Goal: Information Seeking & Learning: Learn about a topic

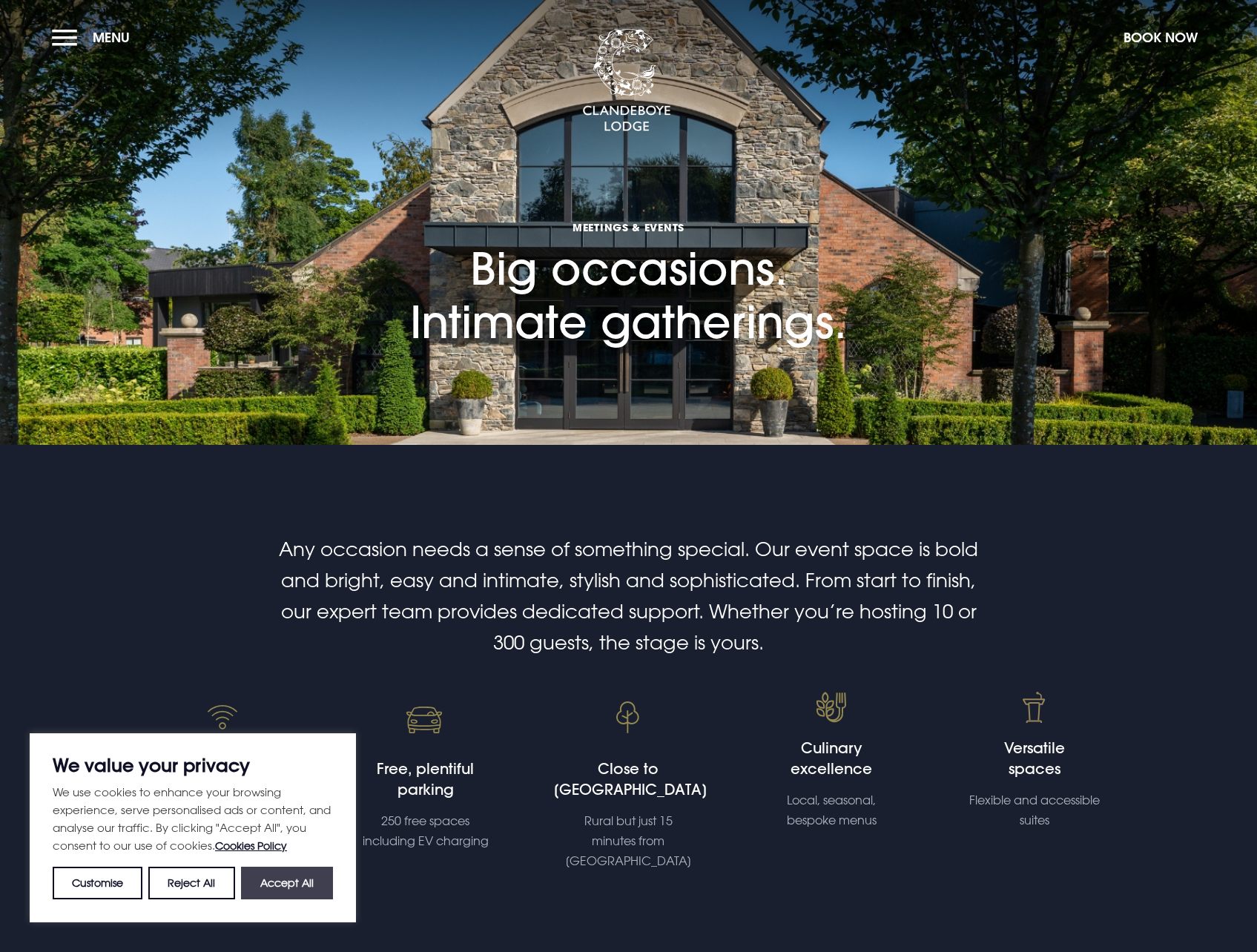
click at [281, 891] on button "Accept All" at bounding box center [287, 883] width 92 height 33
checkbox input "true"
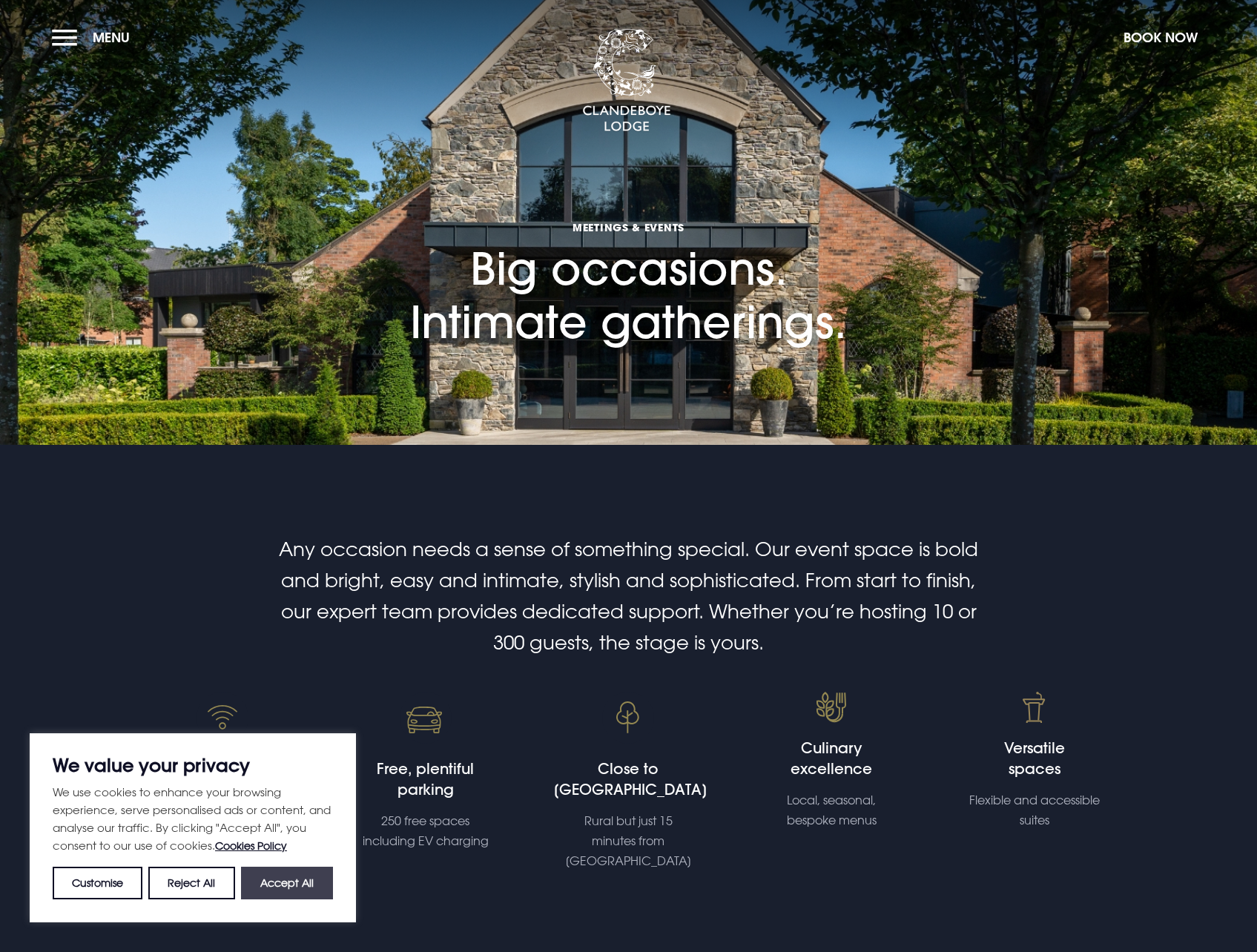
checkbox input "true"
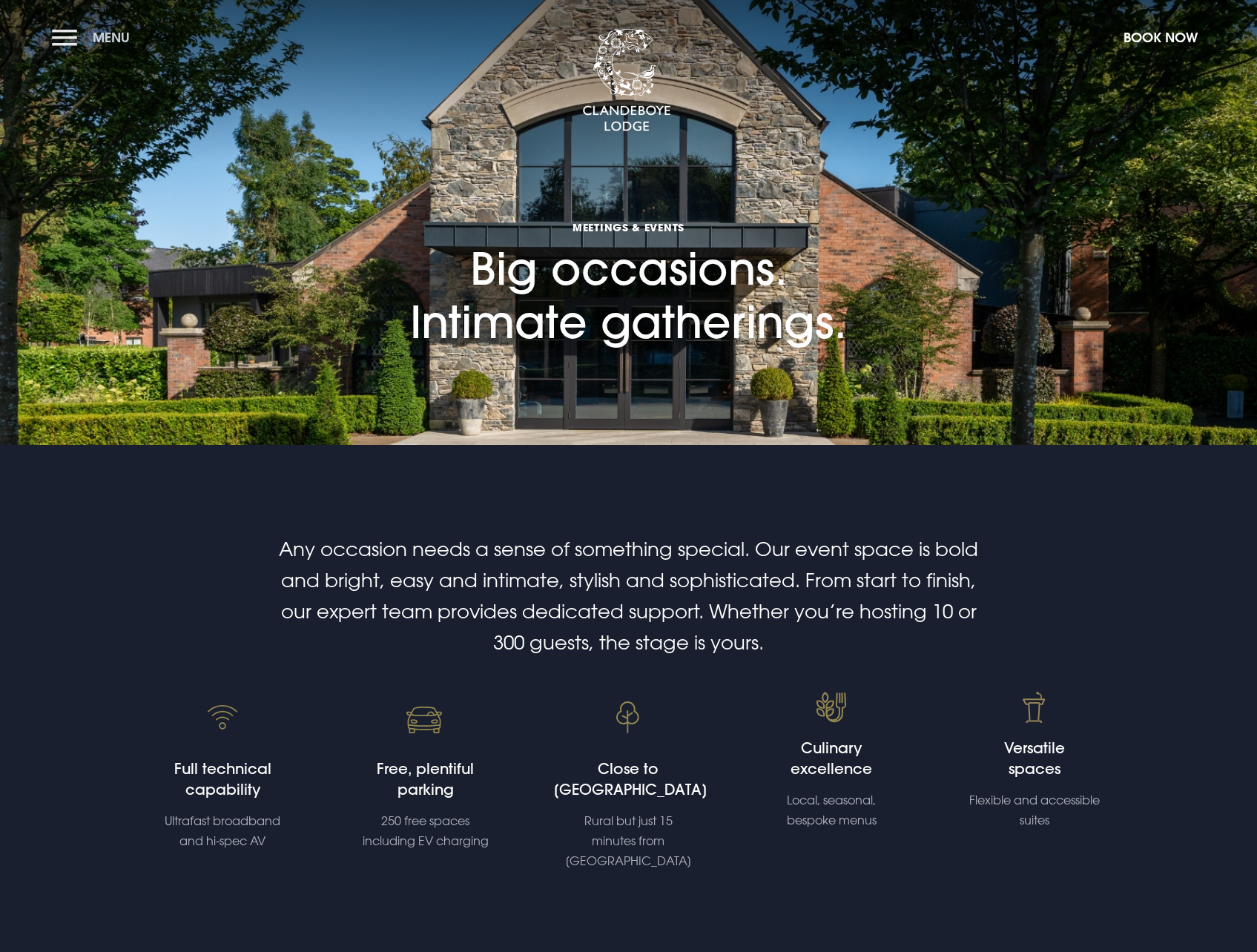
click at [77, 43] on button "Menu" at bounding box center [94, 37] width 85 height 32
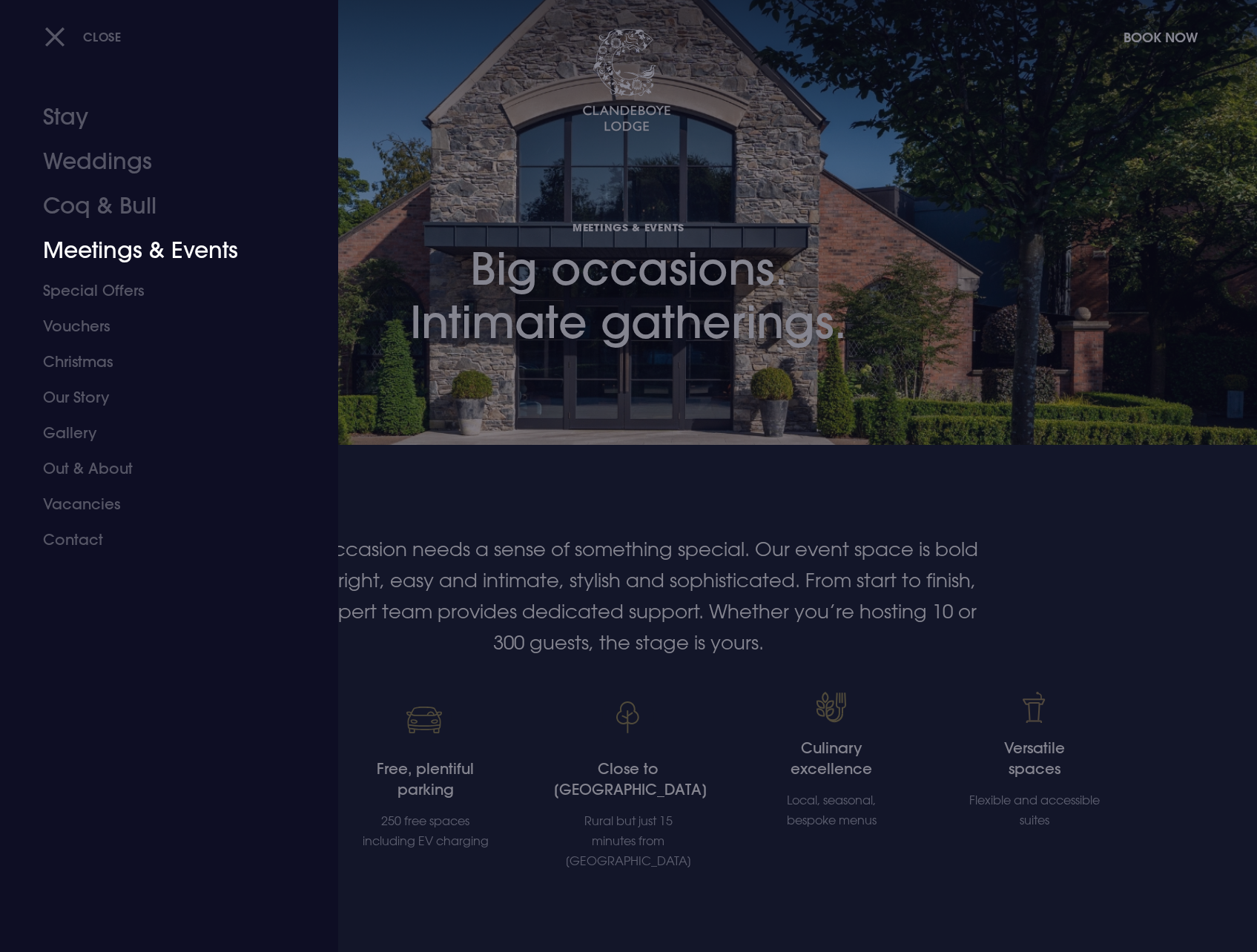
click at [124, 250] on link "Meetings & Events" at bounding box center [160, 250] width 234 height 45
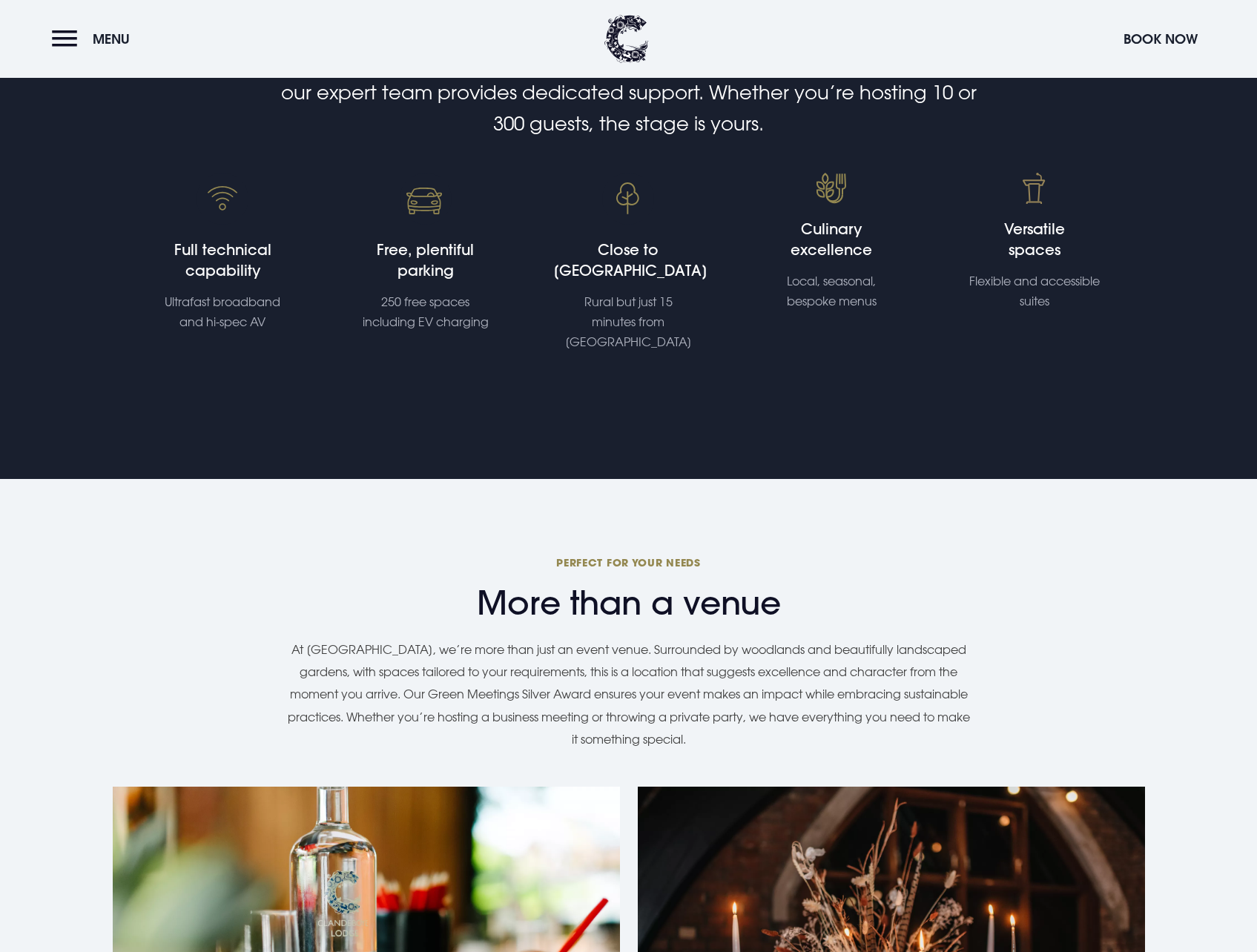
scroll to position [890, 0]
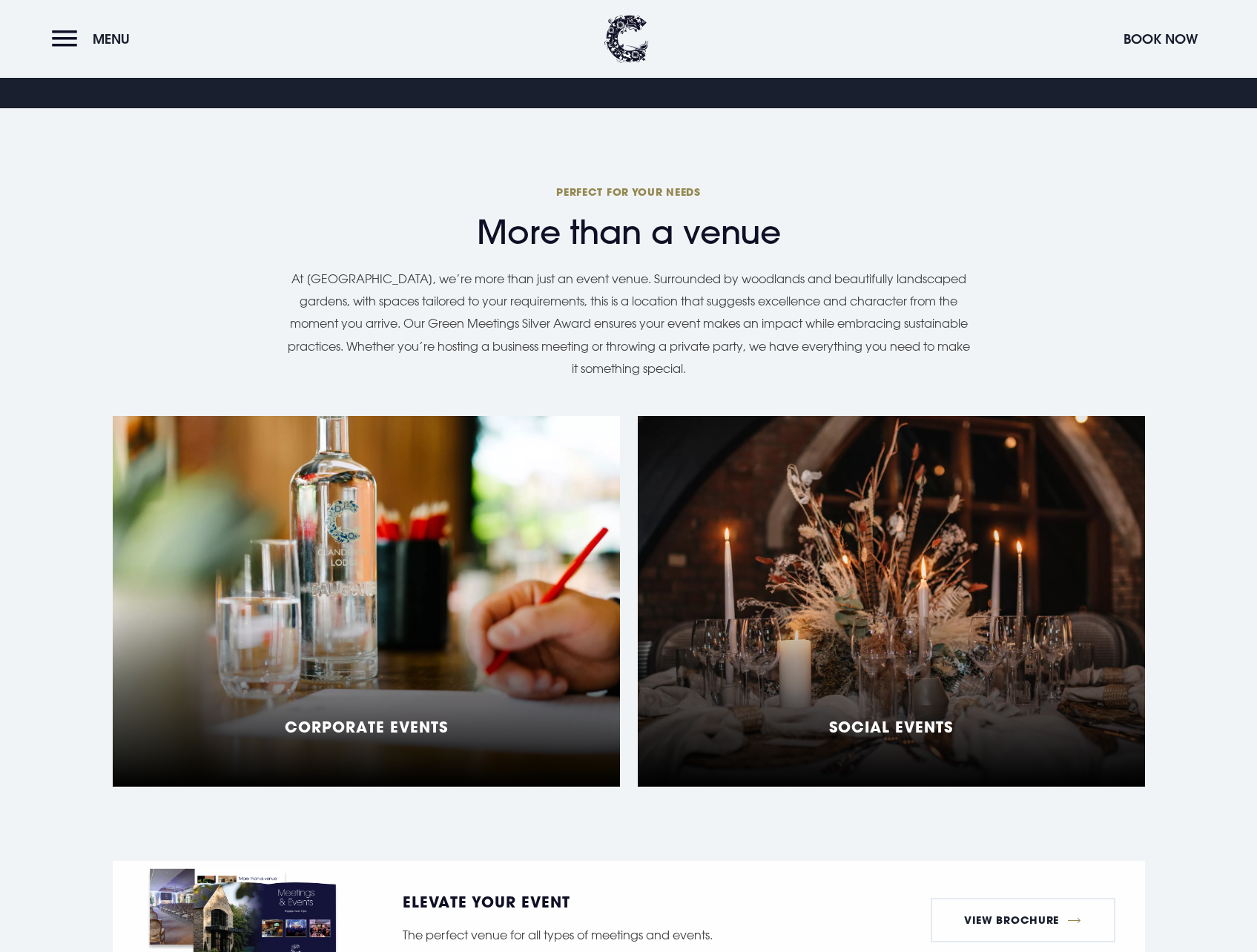
click at [851, 597] on div "Social Events" at bounding box center [891, 601] width 507 height 371
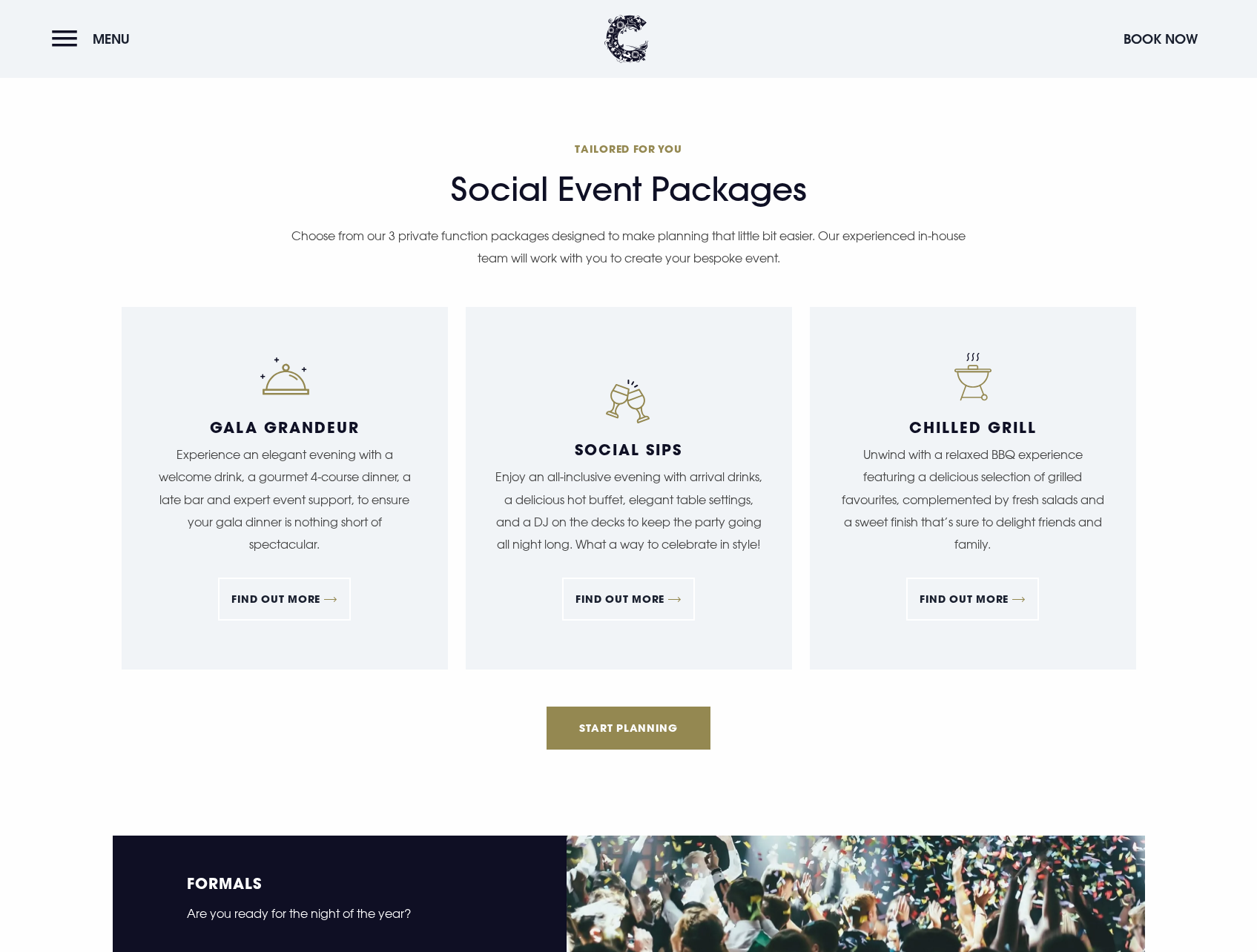
scroll to position [1334, 0]
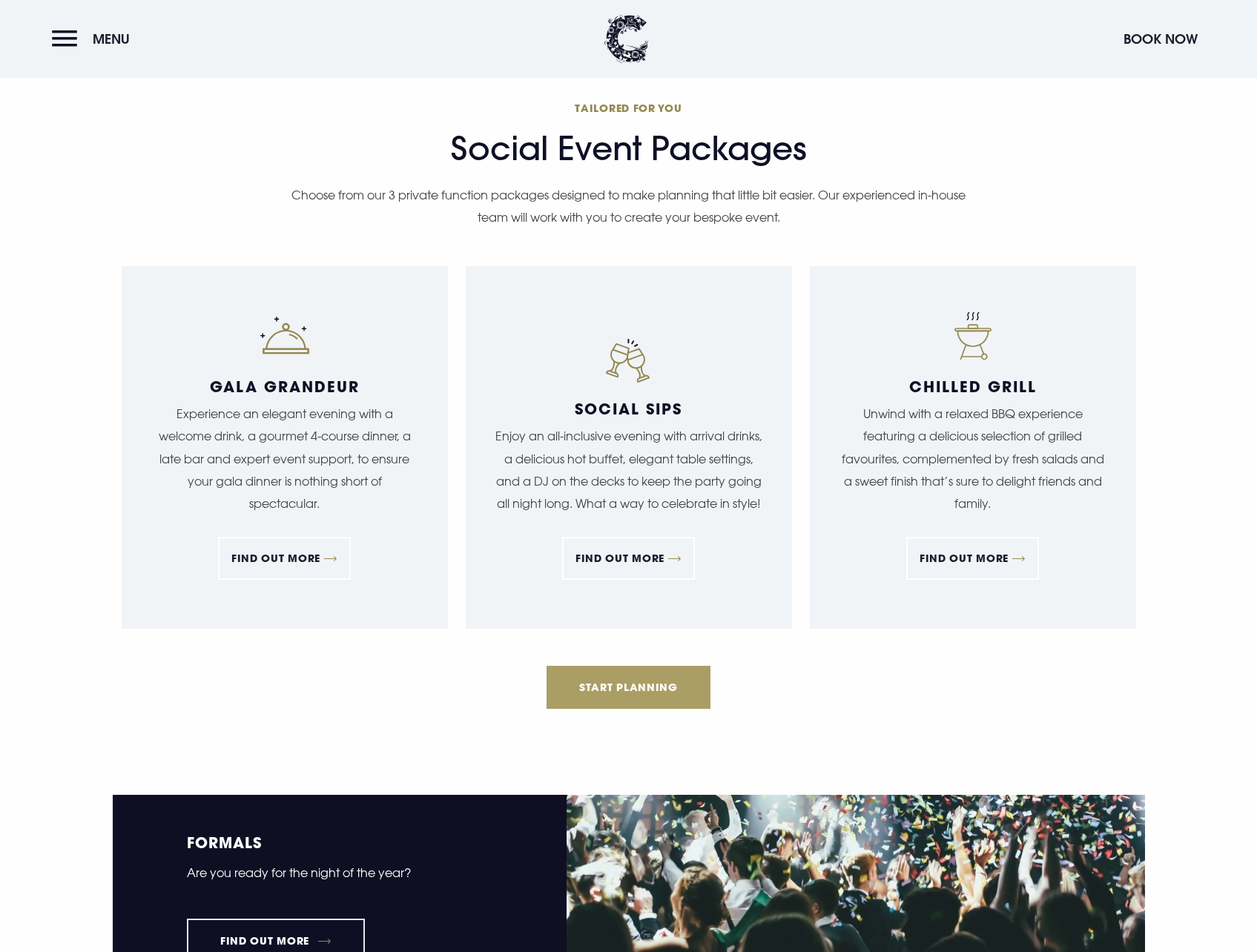
click at [619, 680] on link "Start Planning" at bounding box center [628, 687] width 164 height 43
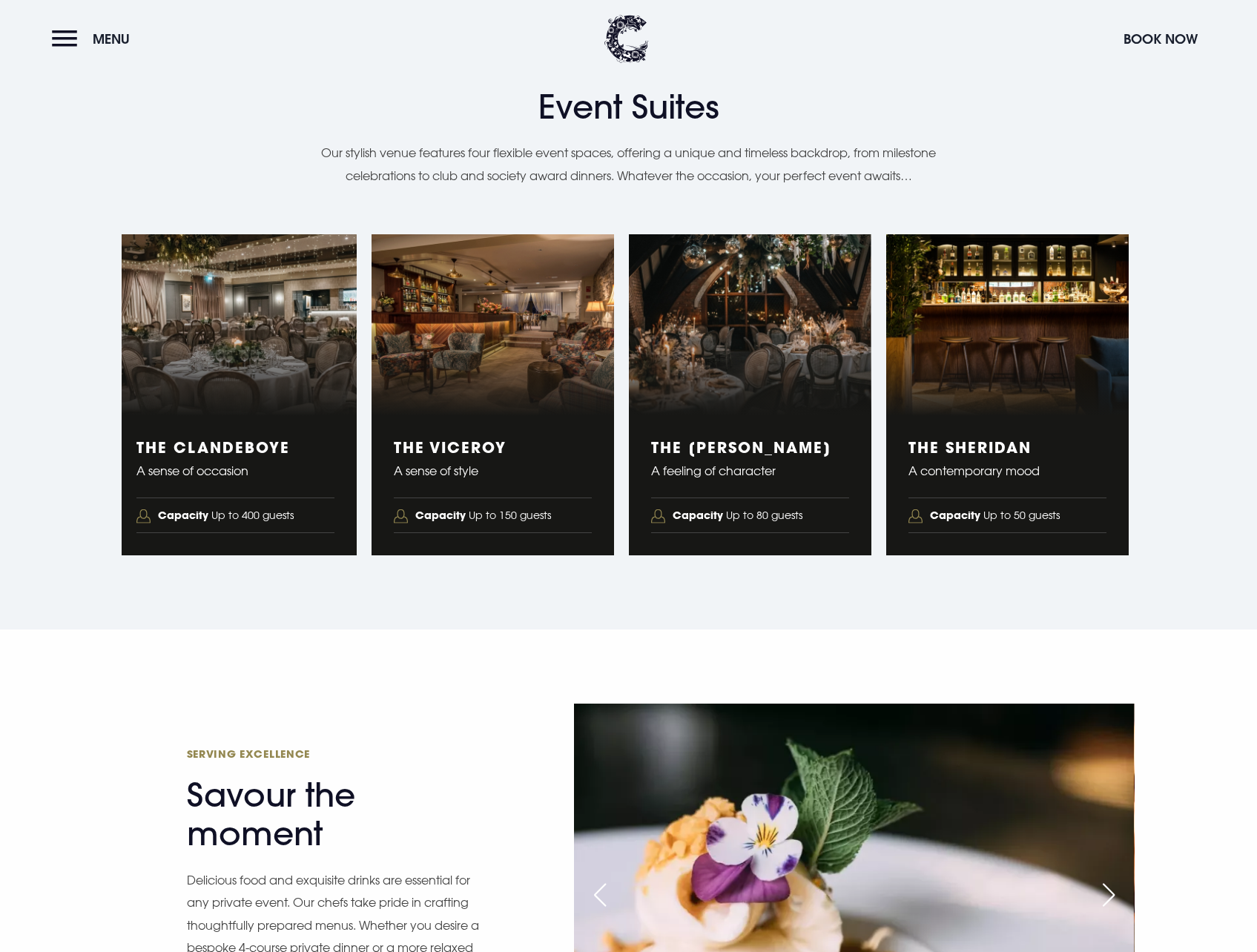
scroll to position [2247, 0]
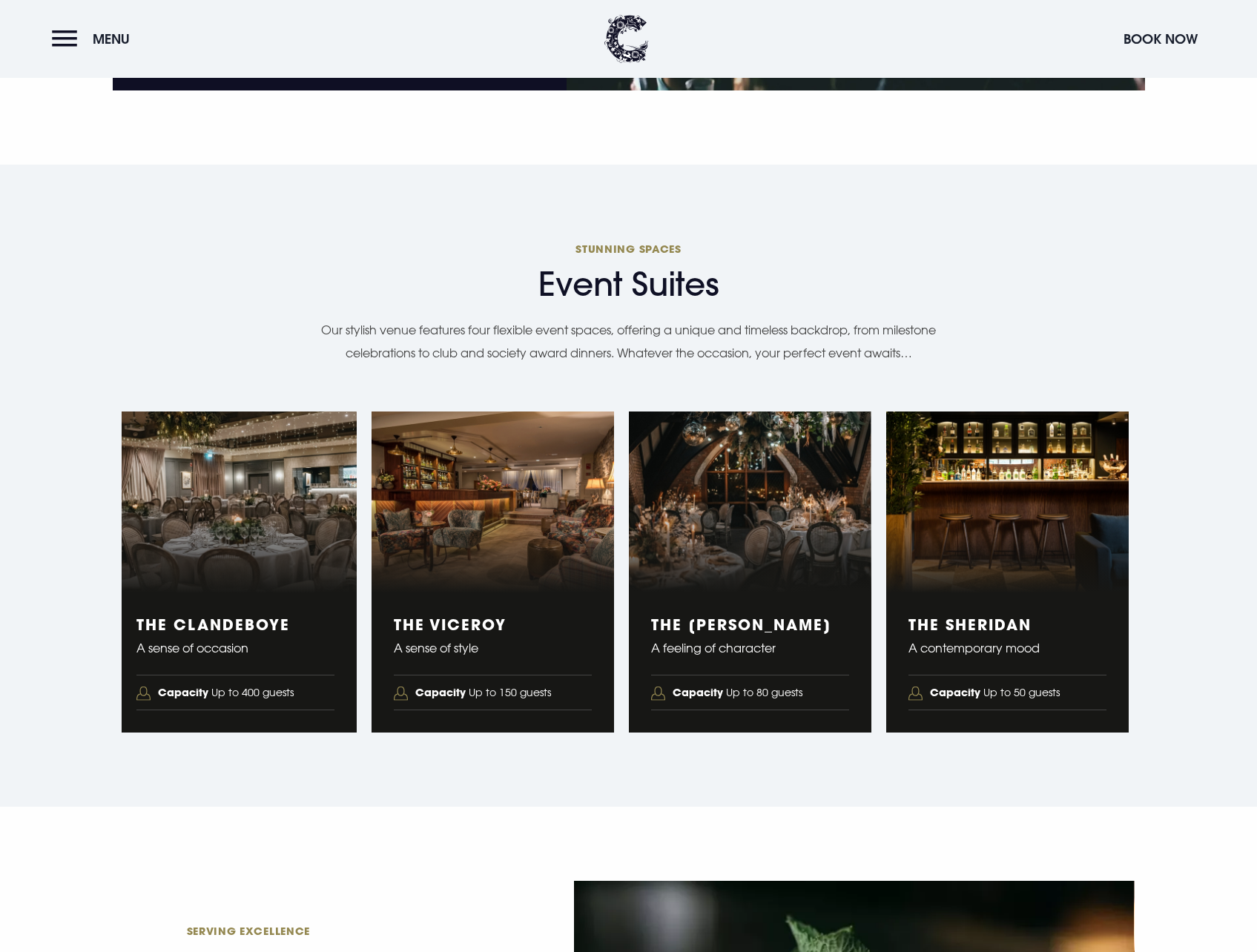
click at [748, 569] on figure "3 of 4" at bounding box center [750, 503] width 243 height 182
click at [734, 676] on li "Capacity Up to 80 guests" at bounding box center [750, 693] width 198 height 36
click at [739, 631] on h3 "The Blackwood" at bounding box center [750, 624] width 198 height 18
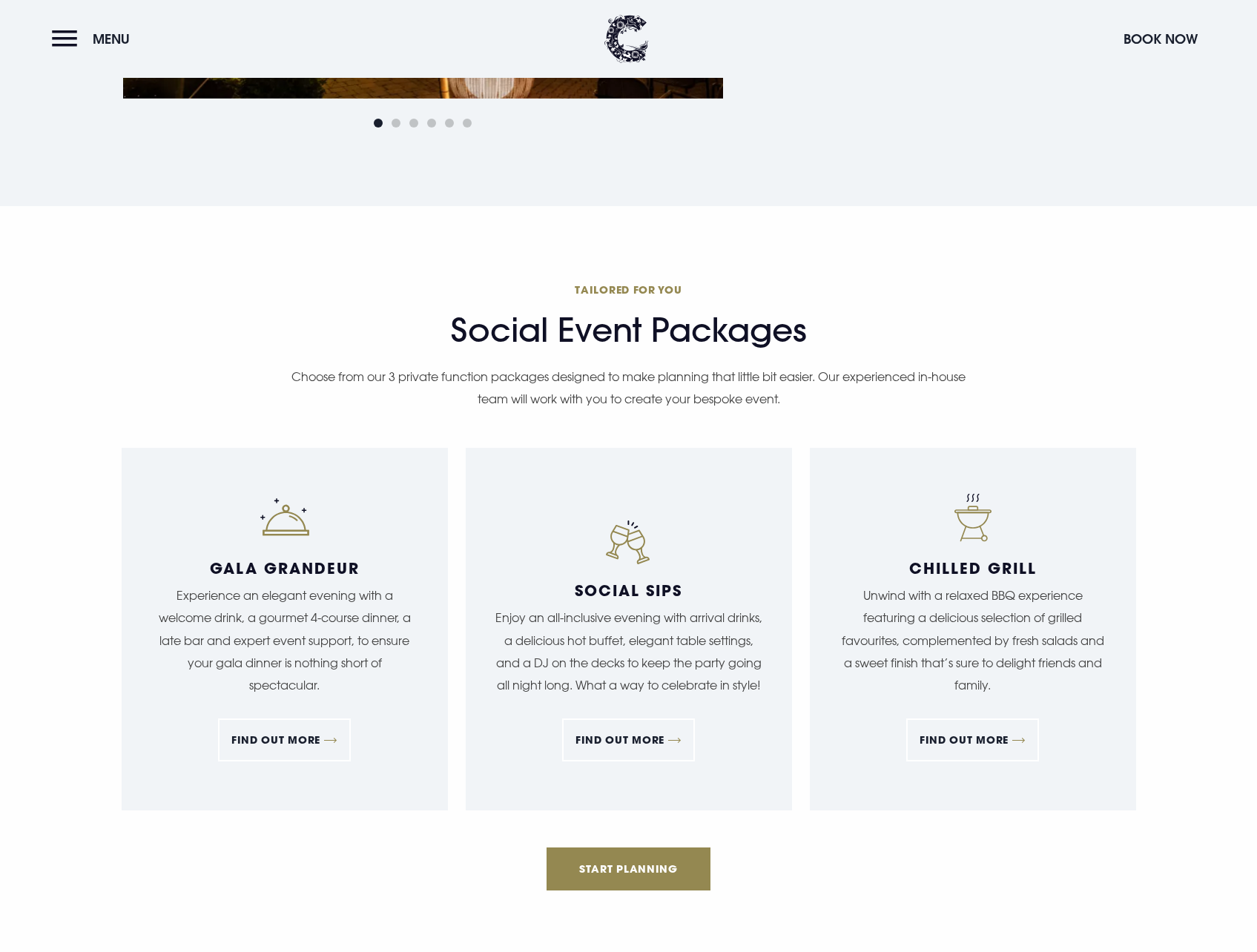
scroll to position [1135, 0]
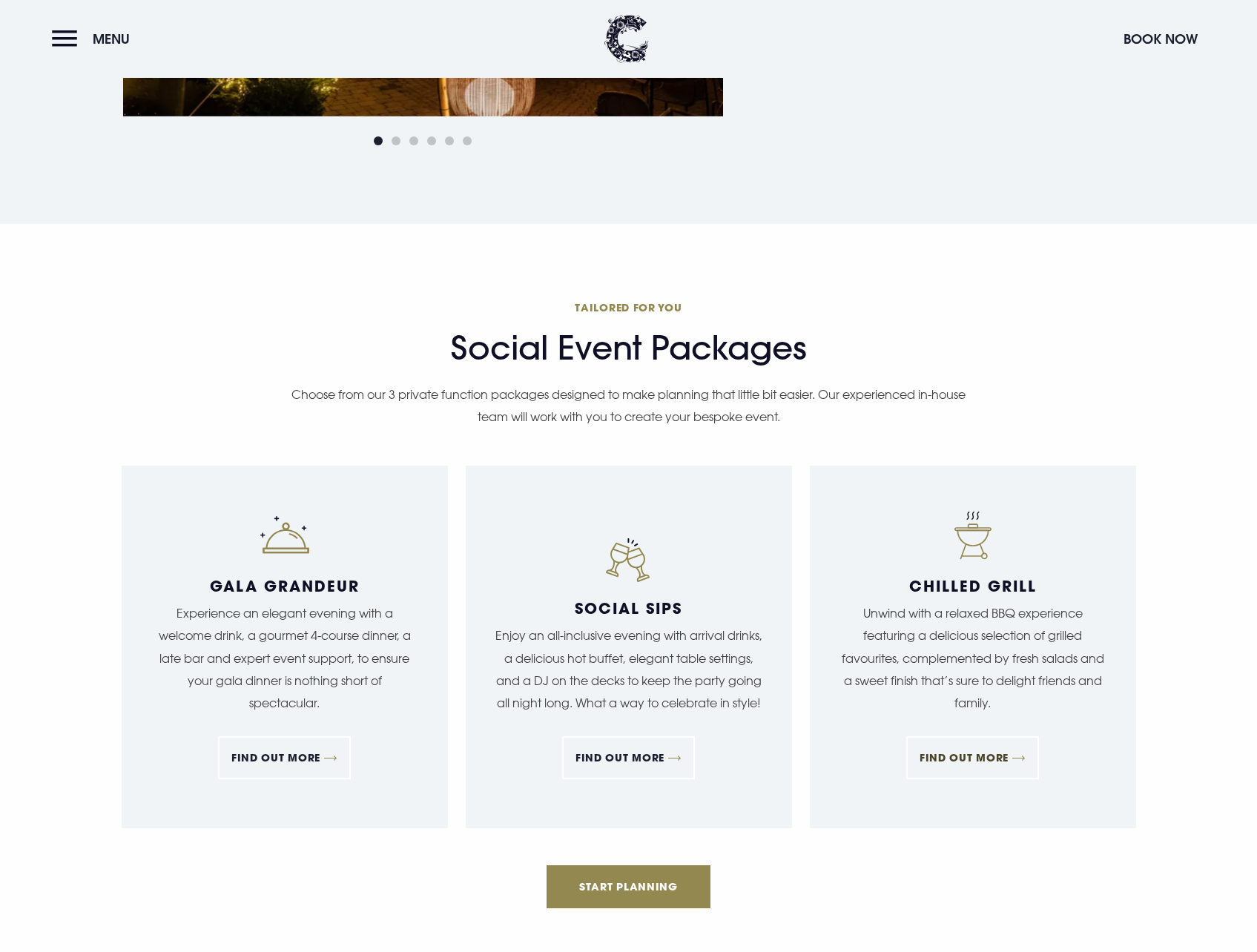
click at [961, 751] on link "FIND OUT MORE" at bounding box center [972, 757] width 133 height 43
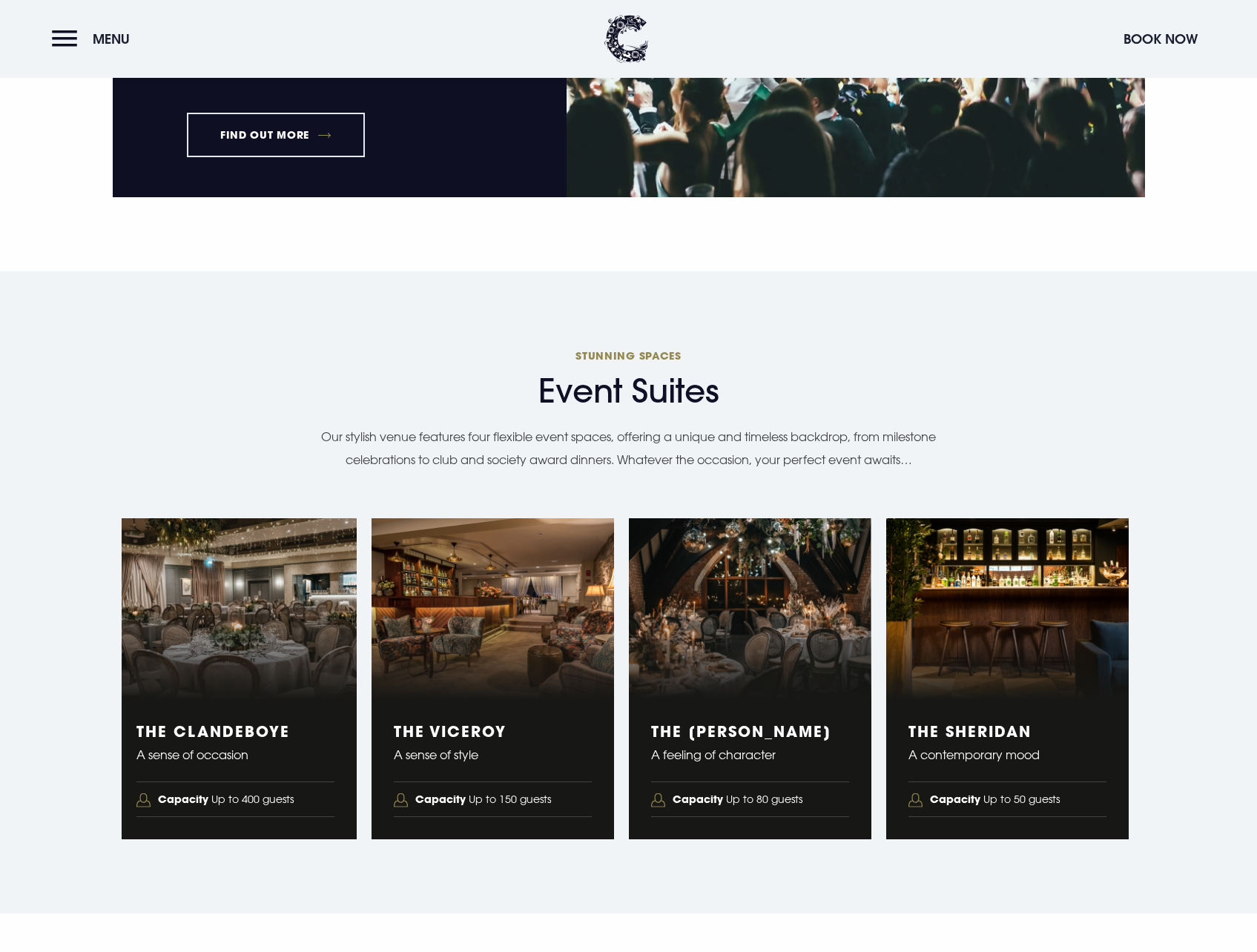
scroll to position [2173, 0]
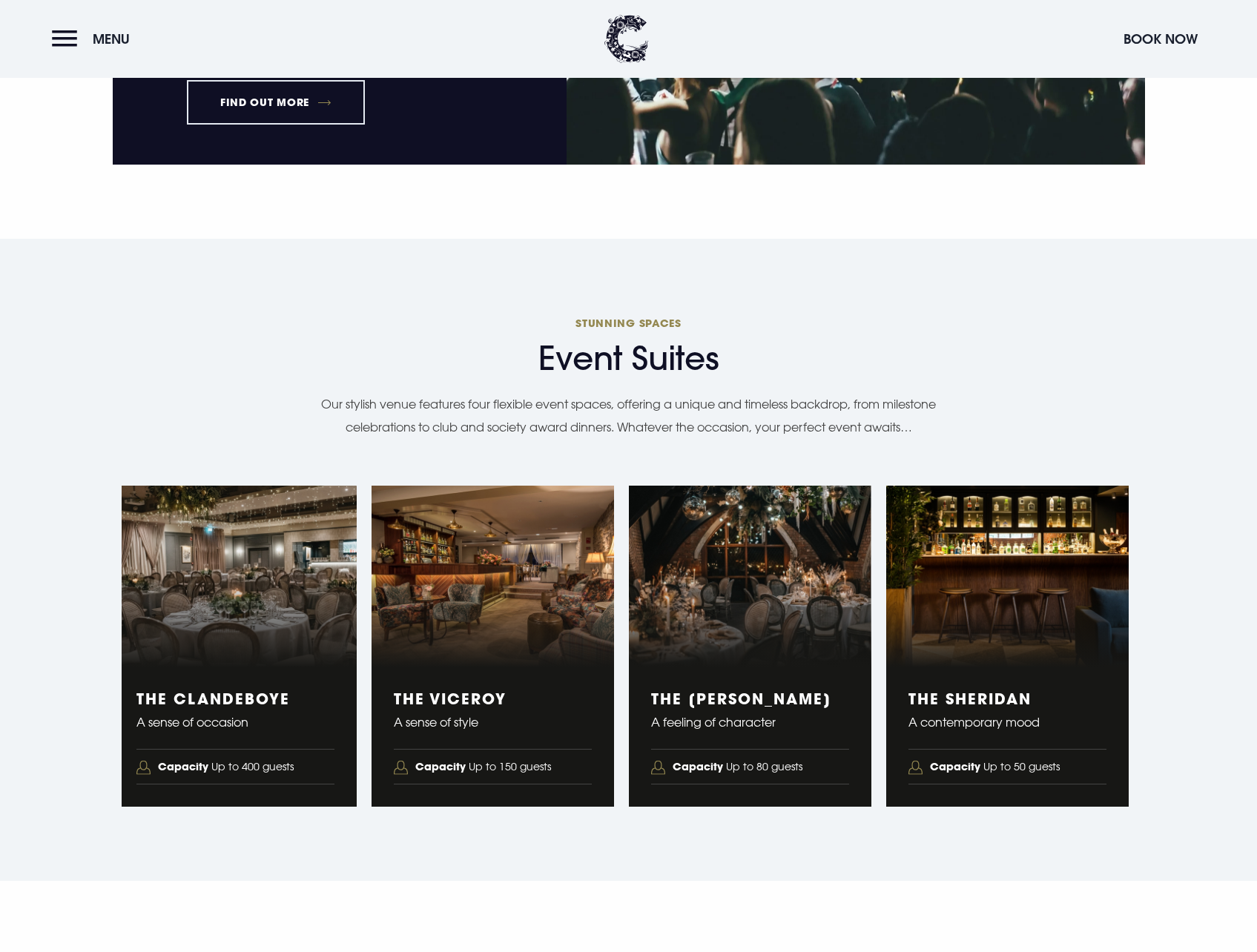
click at [763, 771] on span "Capacity Up to 80 guests" at bounding box center [737, 766] width 130 height 20
click at [681, 761] on strong "Capacity" at bounding box center [697, 766] width 51 height 14
click at [702, 691] on h3 "The [PERSON_NAME]" at bounding box center [750, 698] width 198 height 18
click at [701, 660] on figure "3 of 4" at bounding box center [750, 577] width 243 height 182
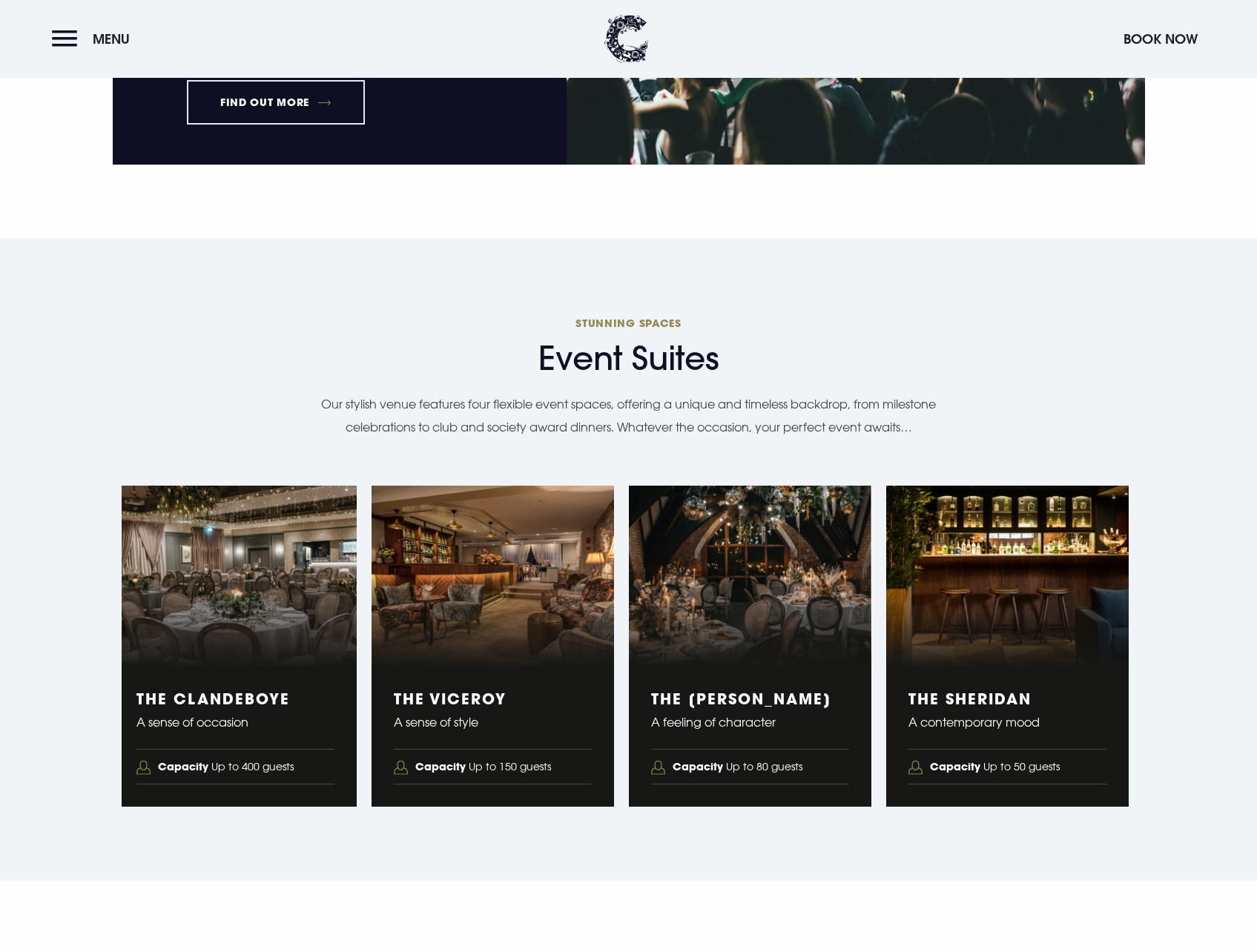
click at [701, 660] on figure "3 of 4" at bounding box center [750, 577] width 243 height 182
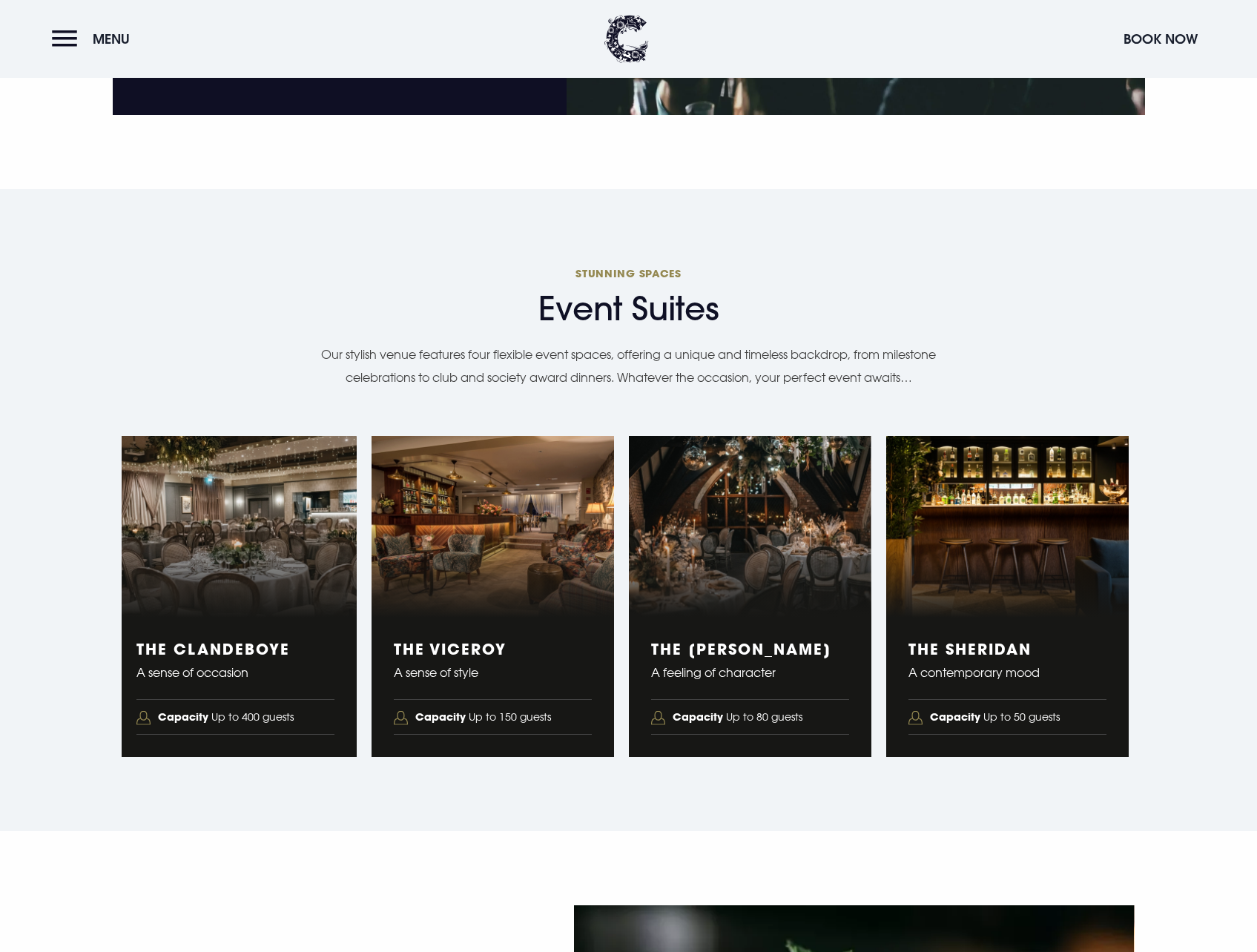
scroll to position [2247, 0]
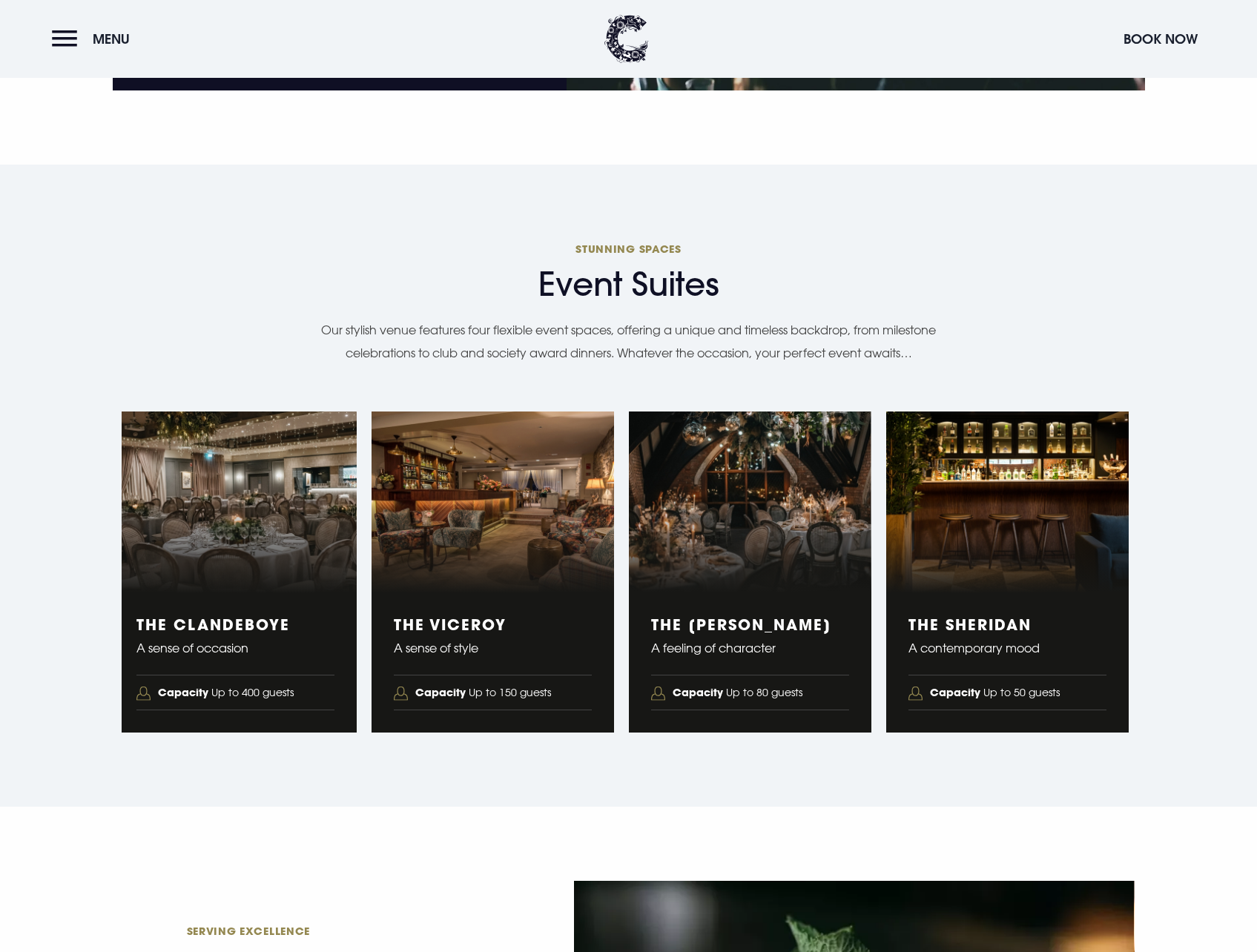
click at [745, 541] on figure "3 of 4" at bounding box center [750, 503] width 243 height 182
click at [759, 764] on section "Event Suites Stunning Spaces Our stylish venue features four flexible event spa…" at bounding box center [628, 485] width 1257 height 642
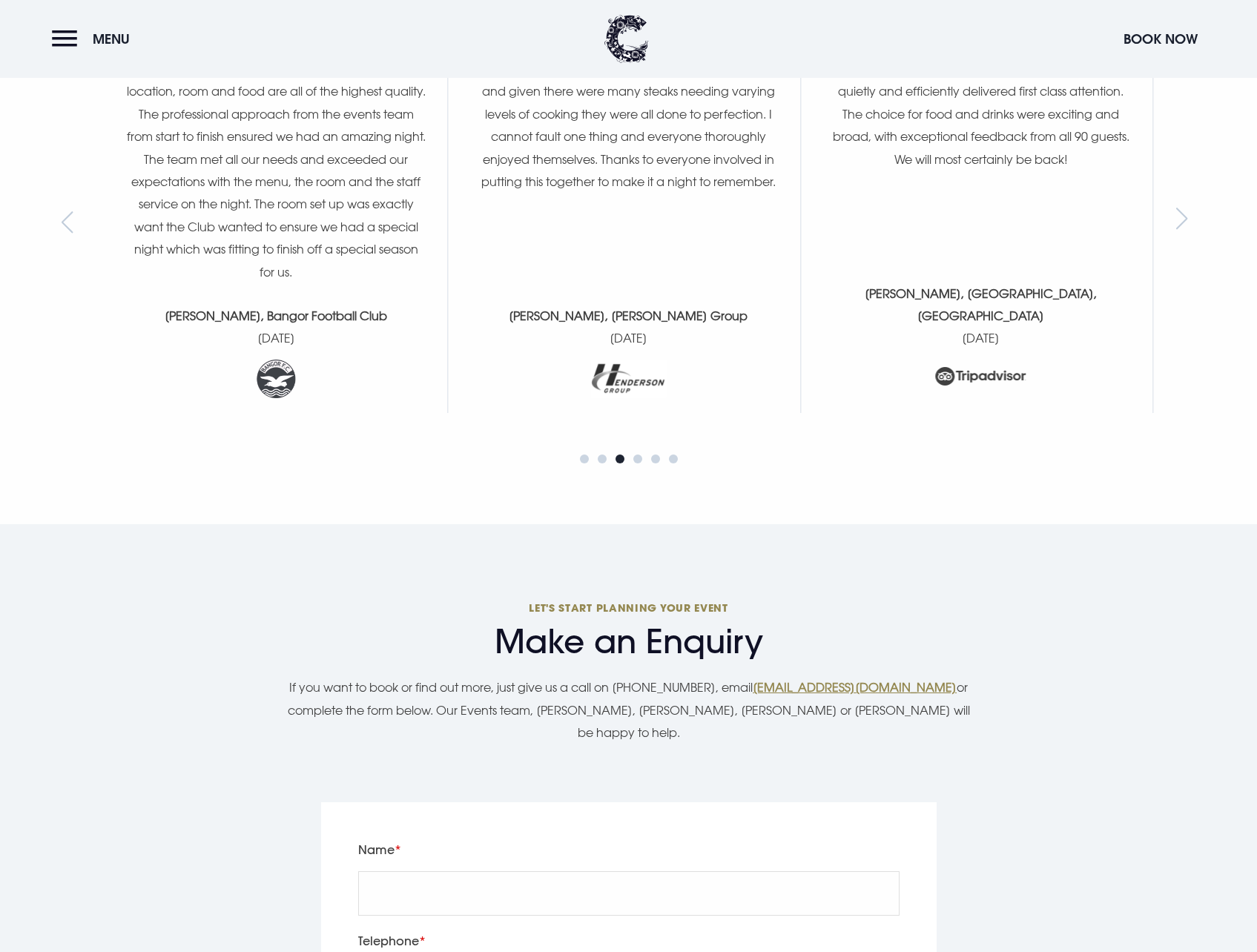
scroll to position [4175, 0]
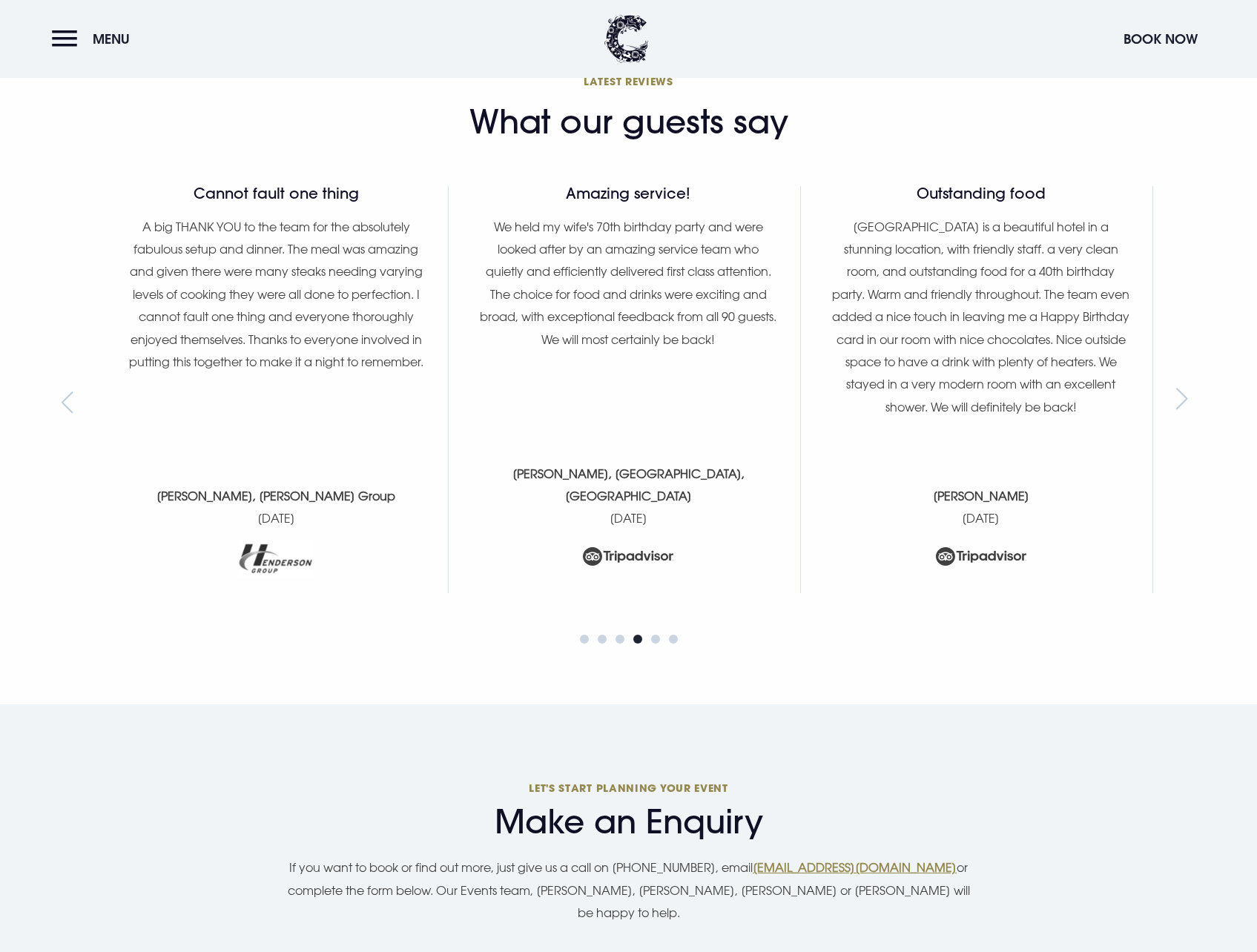
click at [65, 405] on div "Previous slide" at bounding box center [71, 403] width 20 height 22
click at [65, 405] on div "Previous slide" at bounding box center [71, 403] width 20 height 22
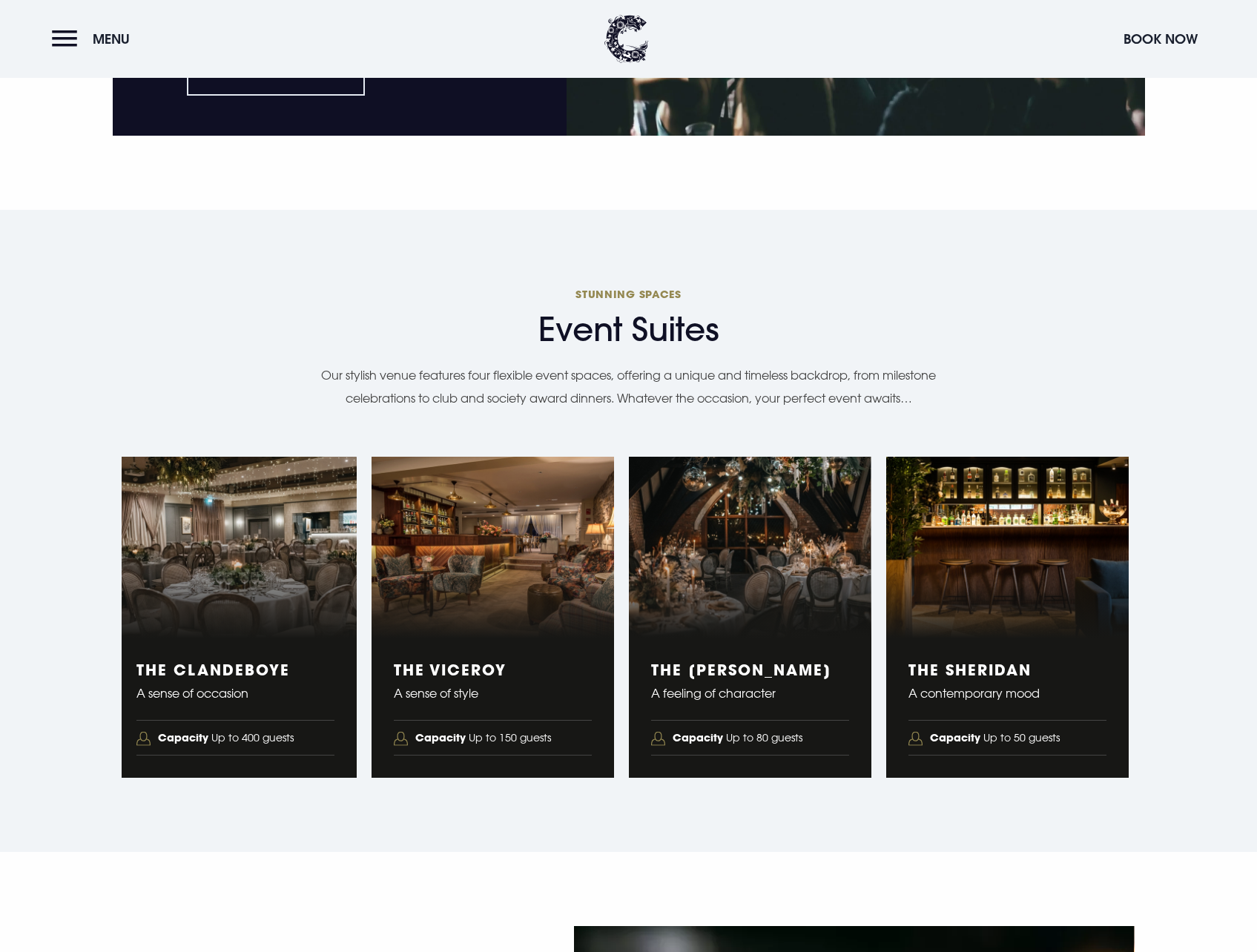
scroll to position [2224, 0]
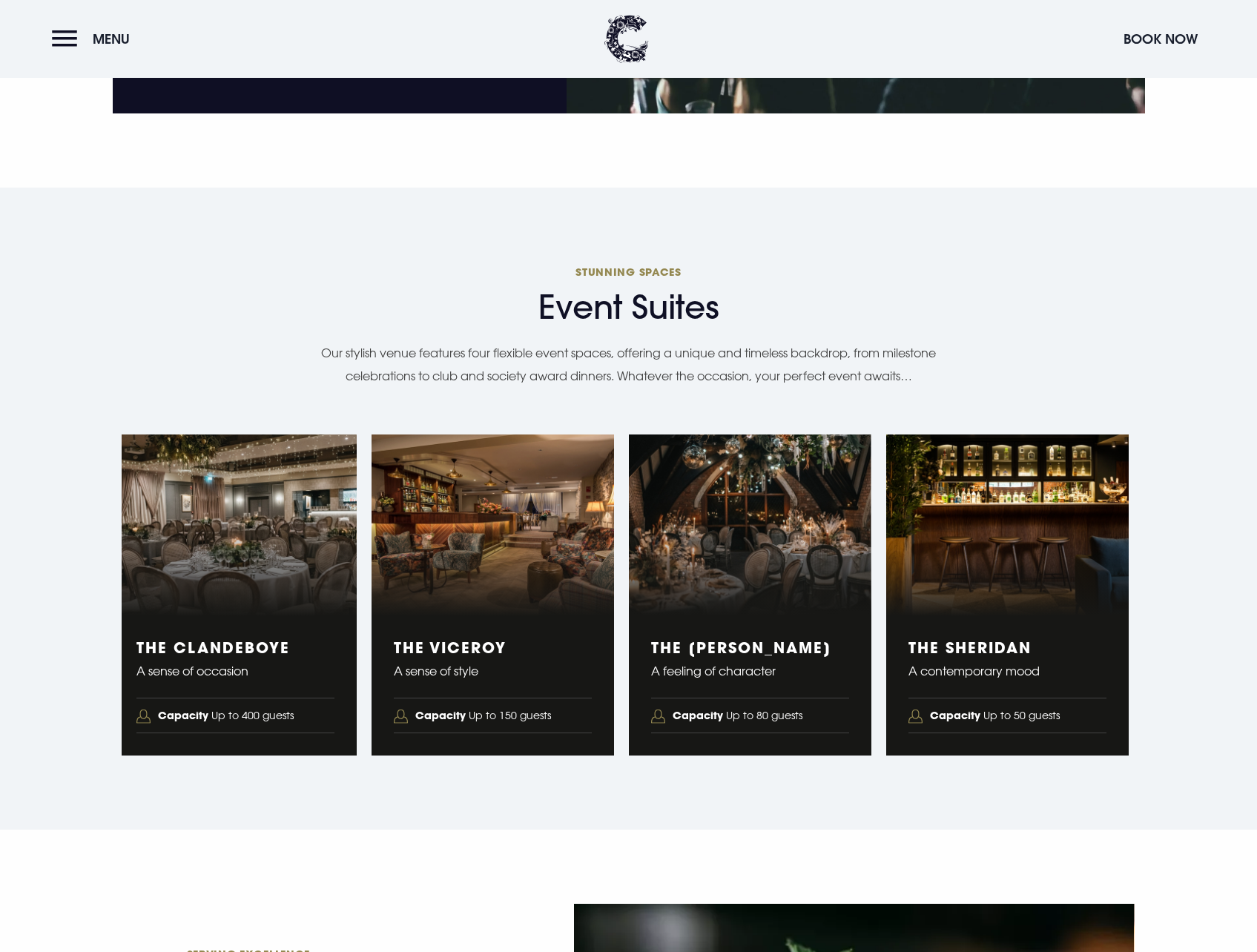
click at [1043, 654] on h3 "The Sheridan" at bounding box center [1007, 647] width 198 height 18
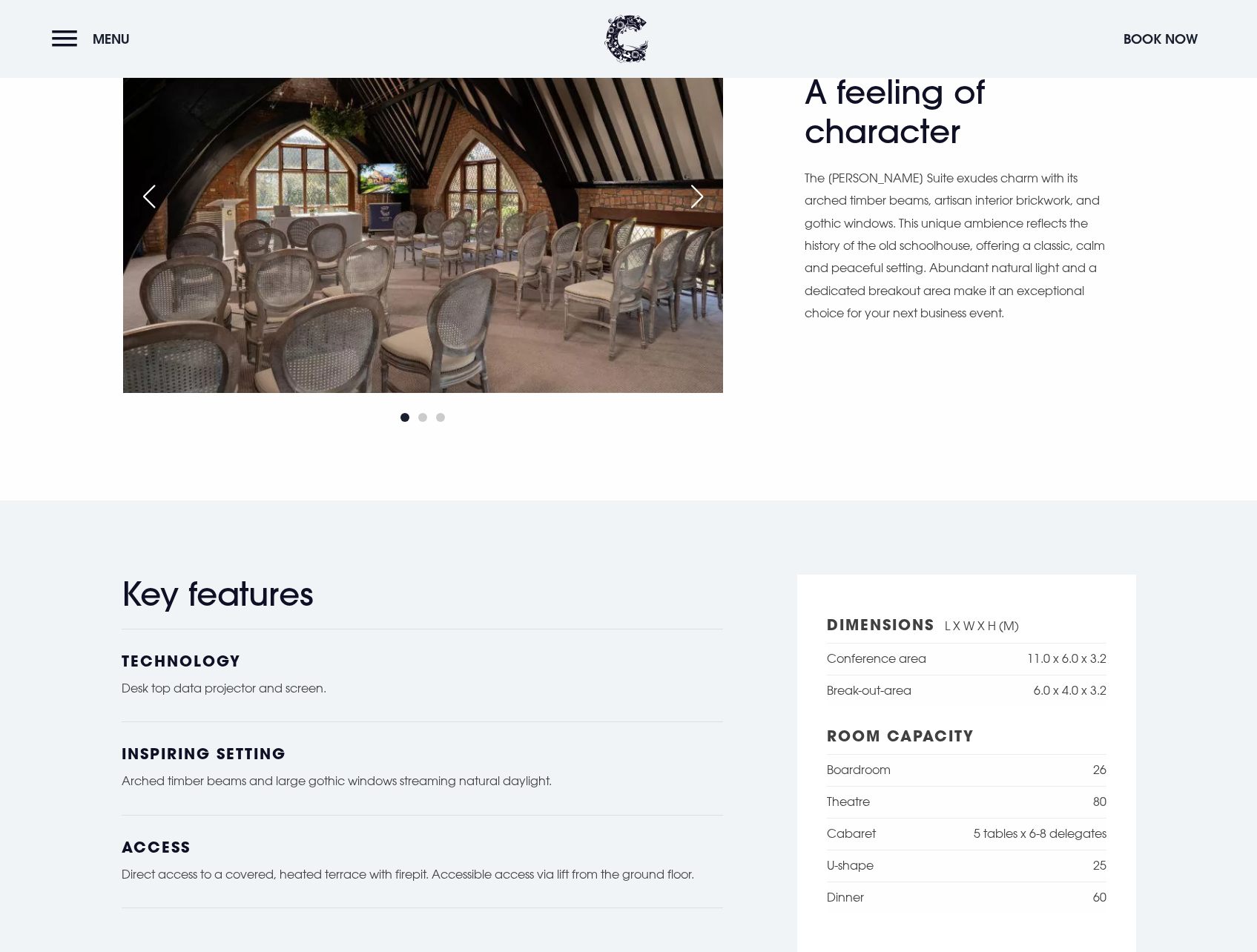
scroll to position [667, 0]
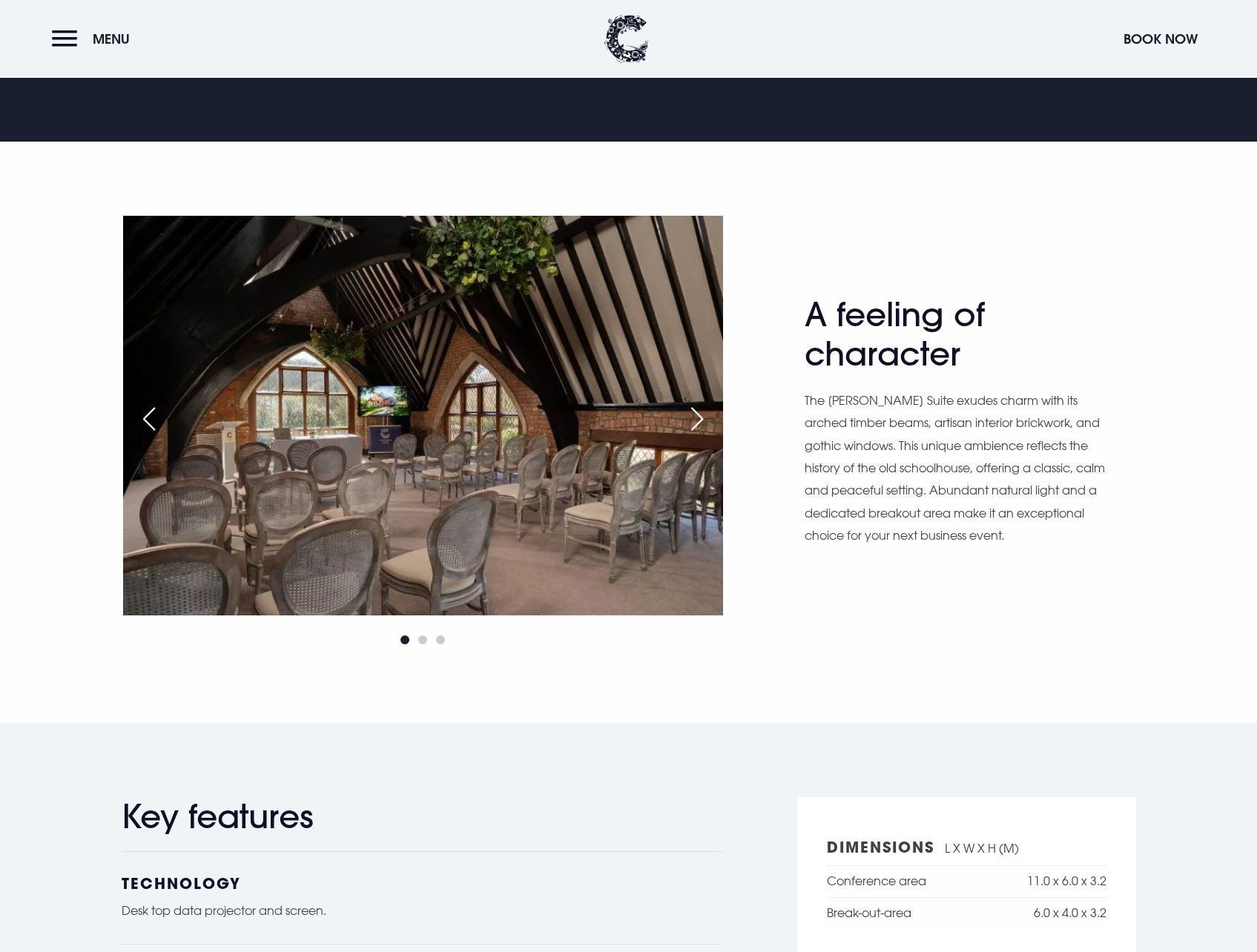
click at [712, 415] on div "Next slide" at bounding box center [697, 419] width 37 height 33
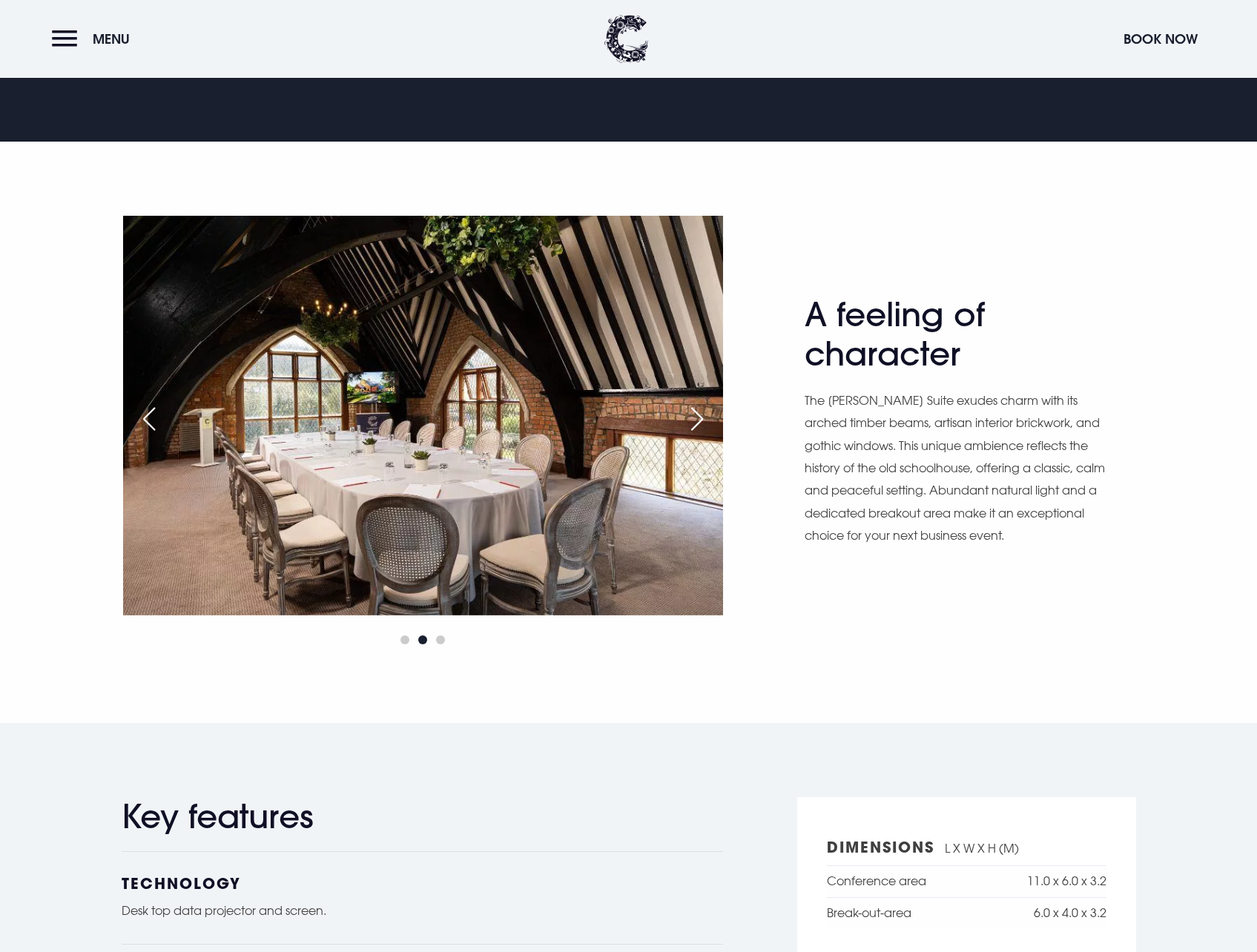
click at [703, 410] on div "Next slide" at bounding box center [697, 419] width 37 height 33
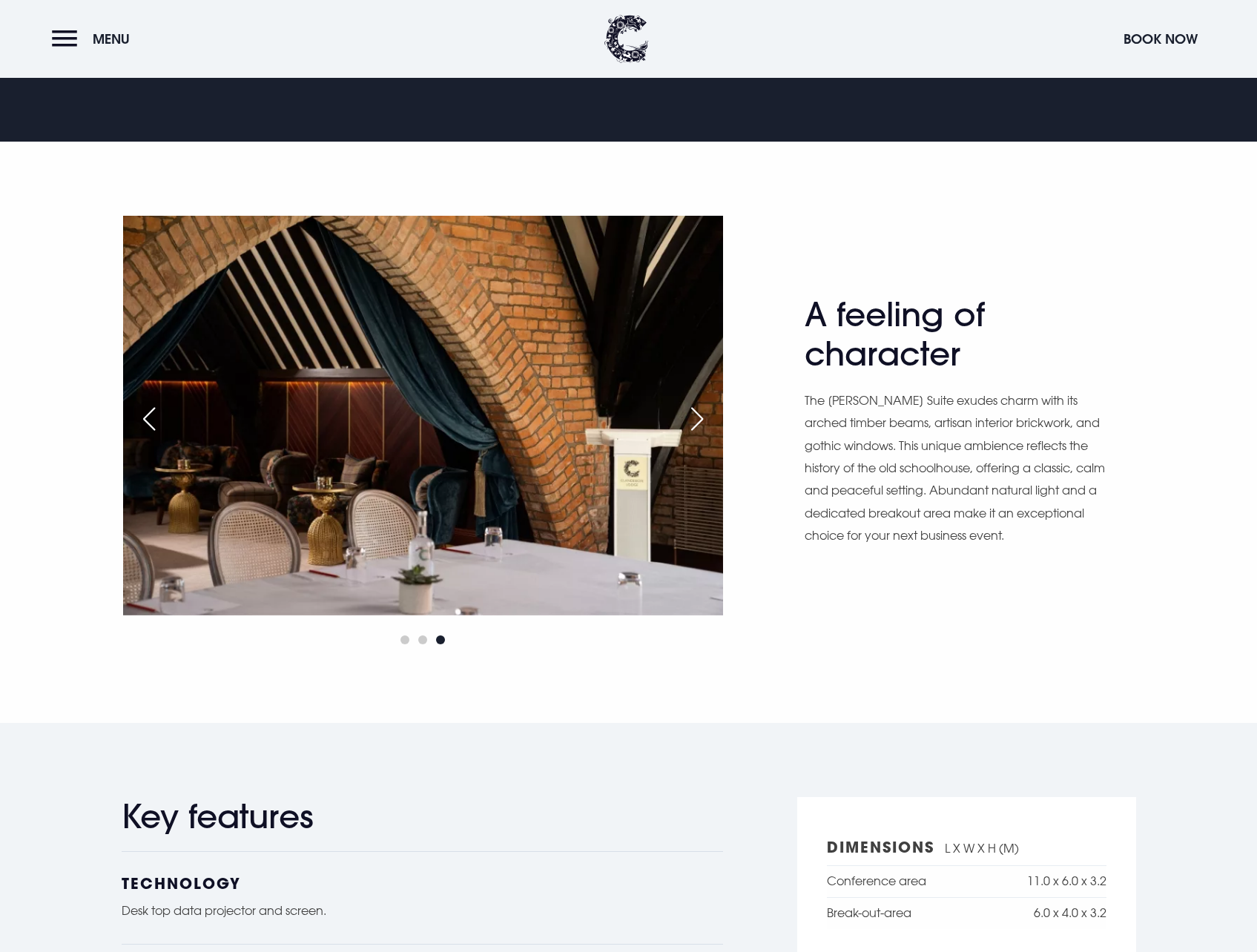
click at [703, 410] on div "Next slide" at bounding box center [697, 419] width 37 height 33
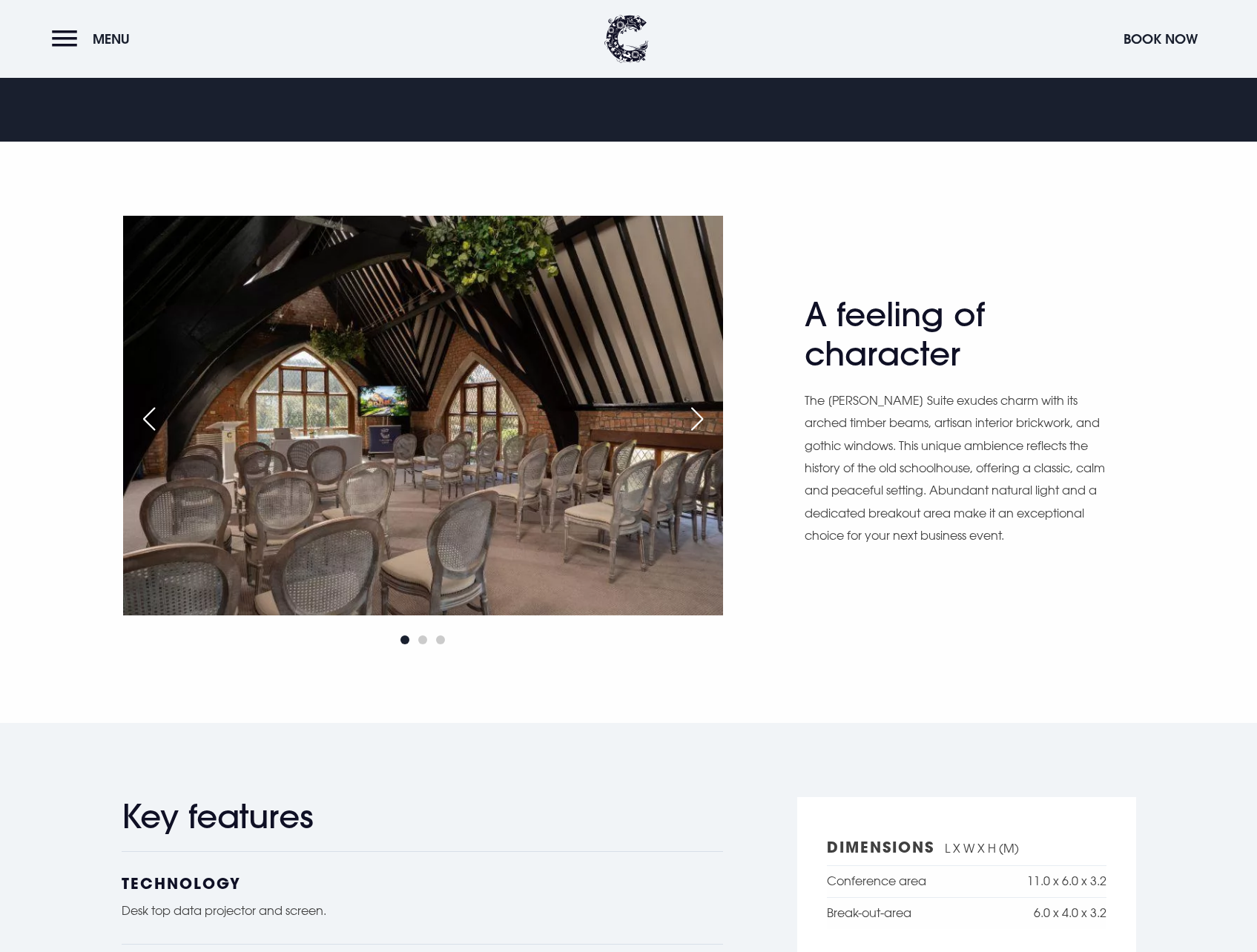
click at [703, 410] on div "Next slide" at bounding box center [697, 419] width 37 height 33
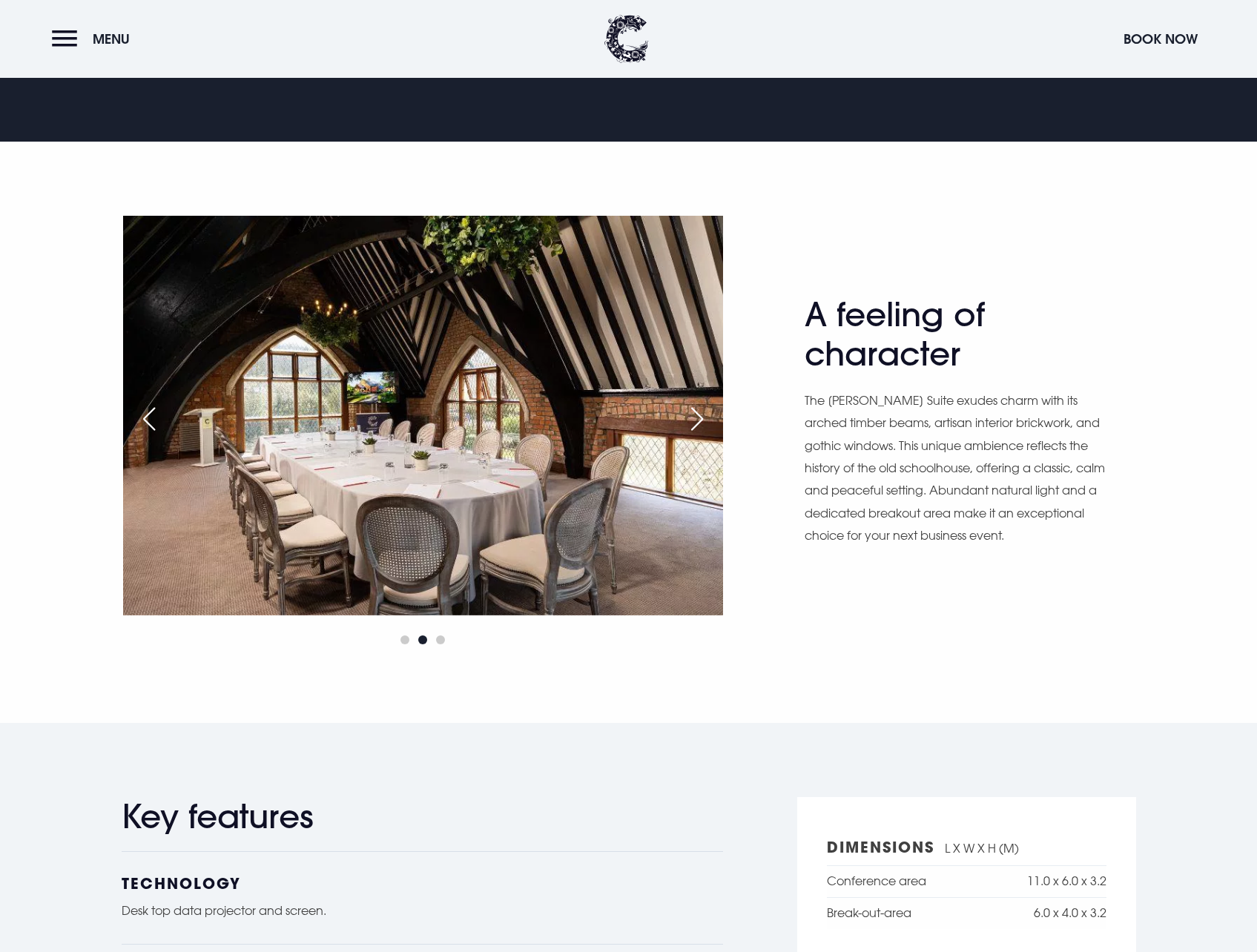
click at [703, 410] on div "Next slide" at bounding box center [697, 419] width 37 height 33
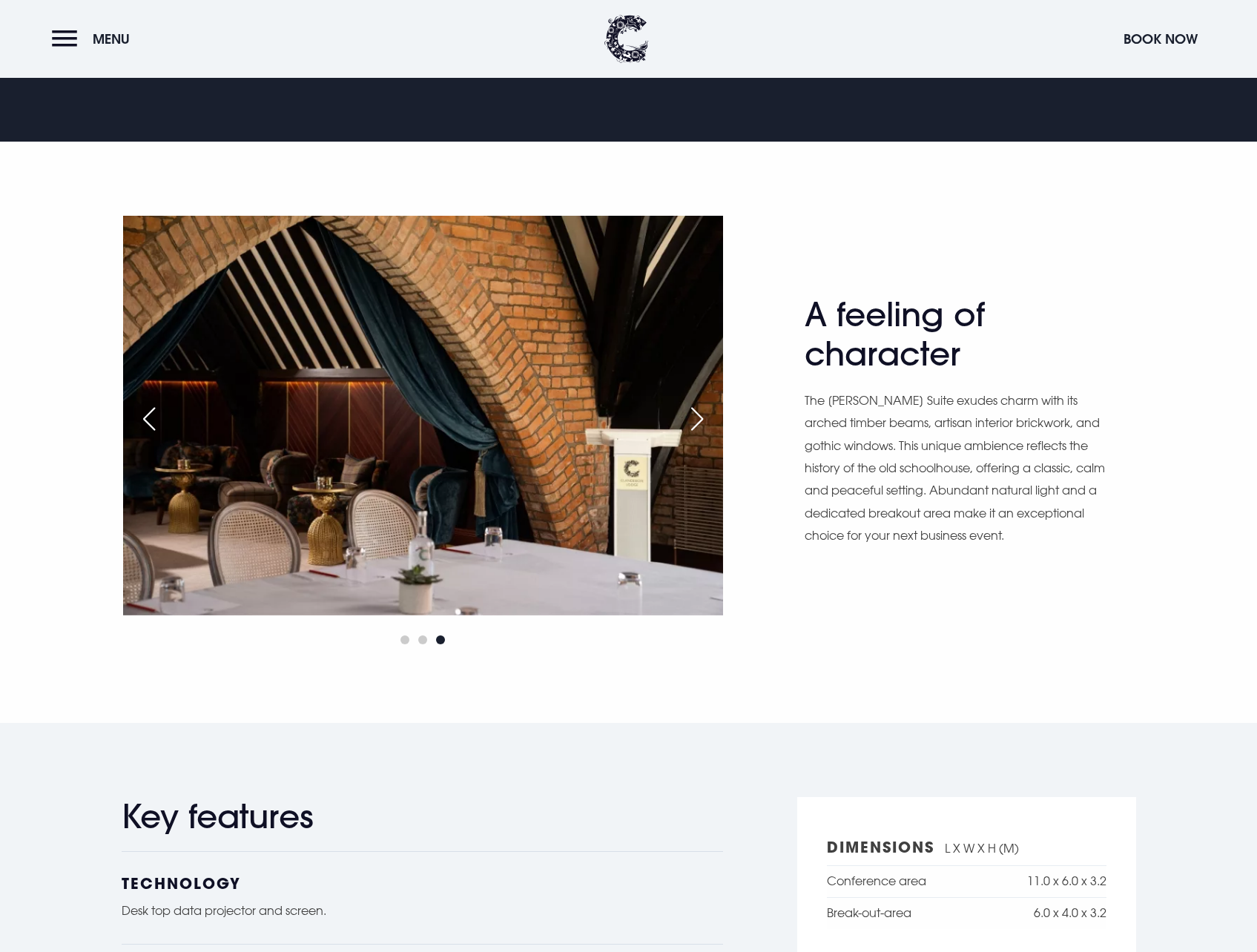
click at [697, 409] on div "Next slide" at bounding box center [697, 419] width 37 height 33
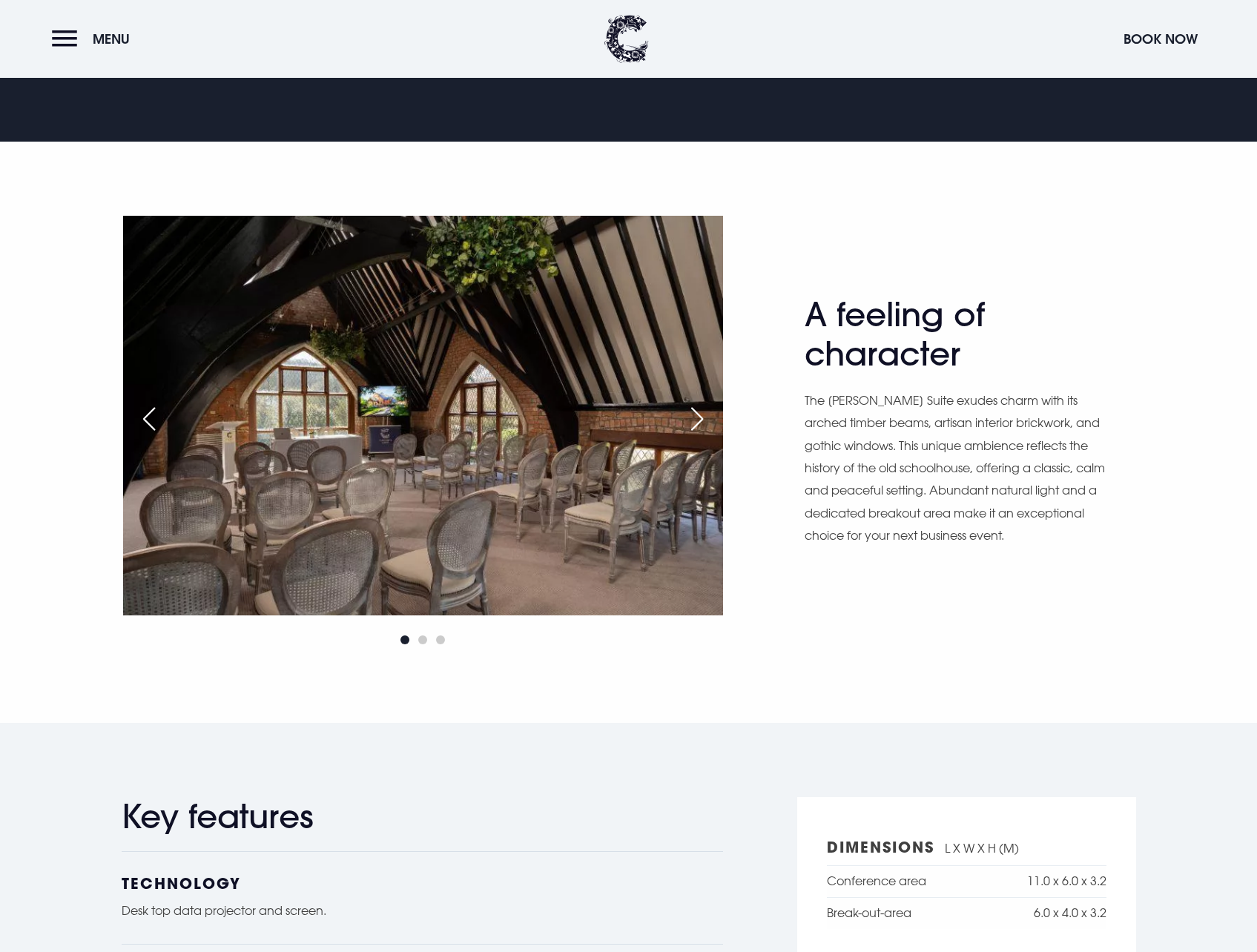
click at [697, 409] on div "Next slide" at bounding box center [697, 419] width 37 height 33
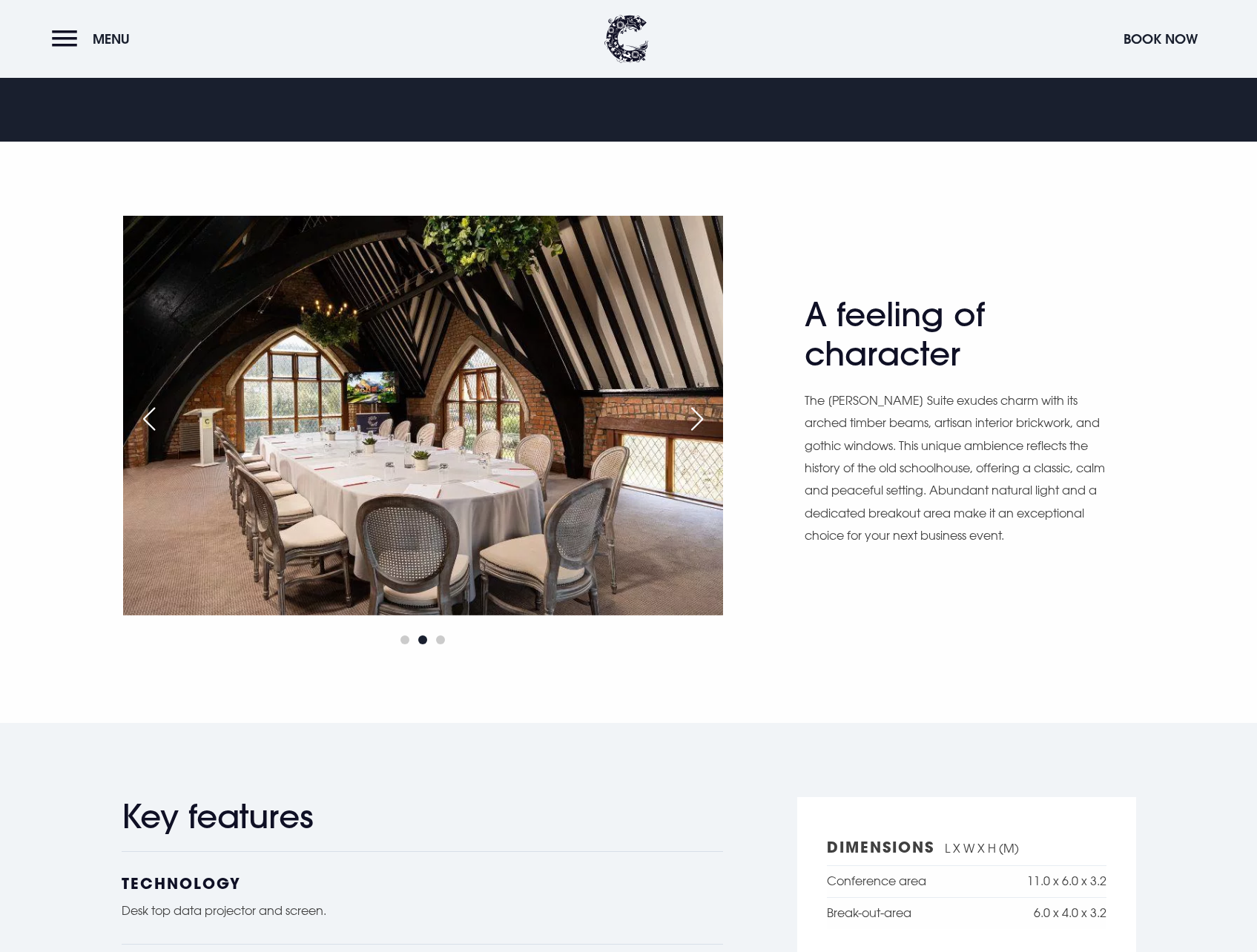
click at [697, 409] on div "Next slide" at bounding box center [697, 419] width 37 height 33
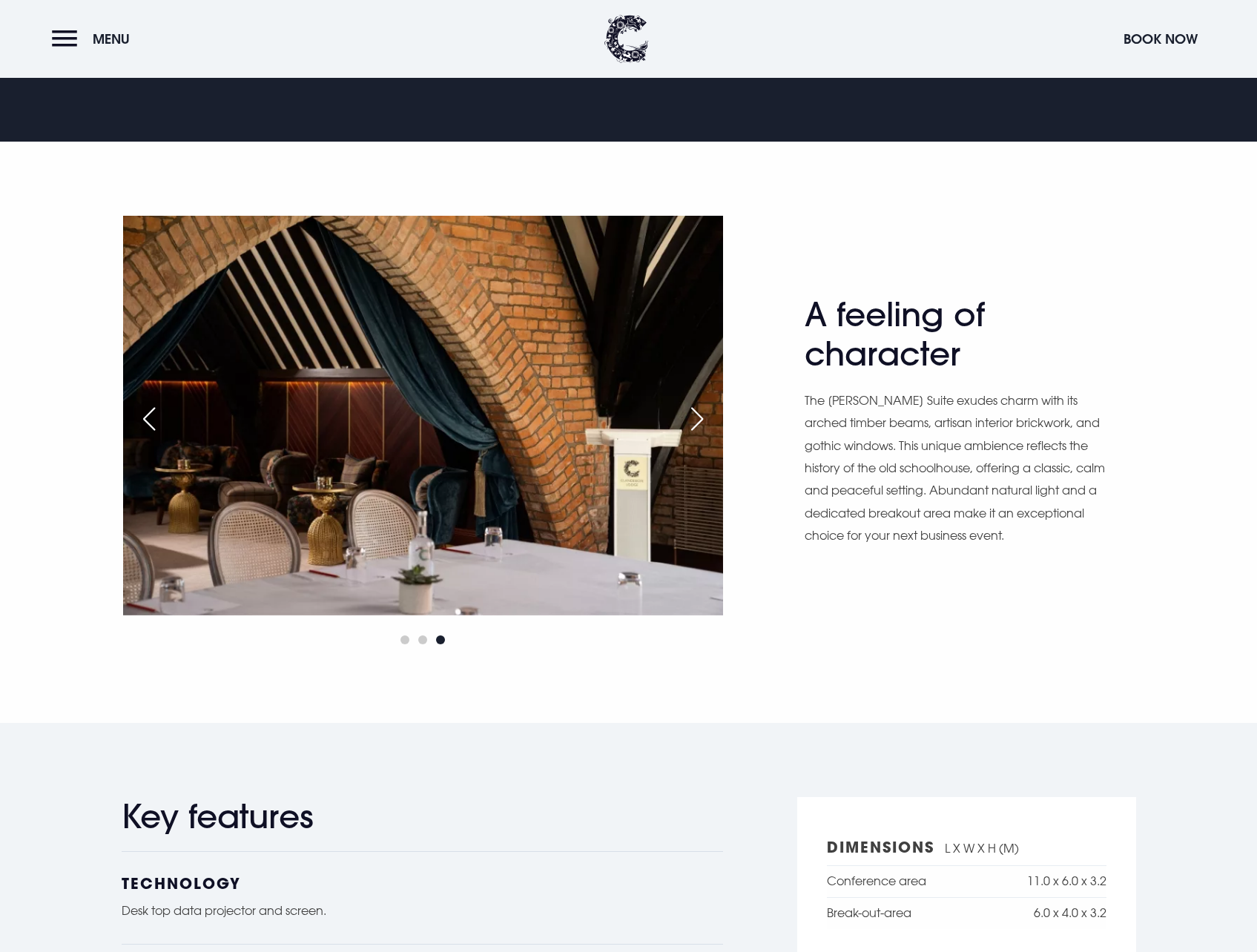
click at [696, 409] on div "Next slide" at bounding box center [697, 419] width 37 height 33
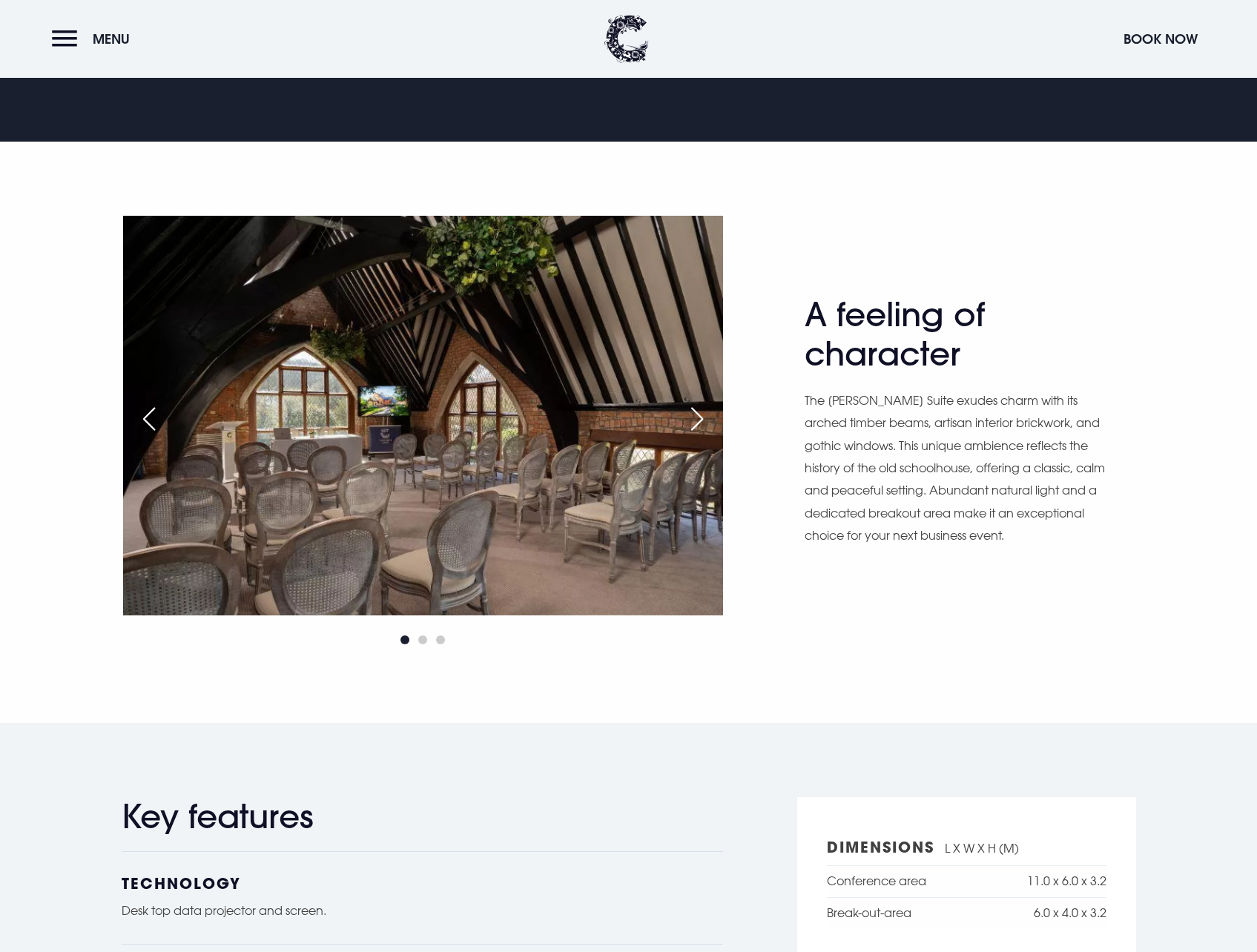
click at [696, 409] on div "Next slide" at bounding box center [697, 419] width 37 height 33
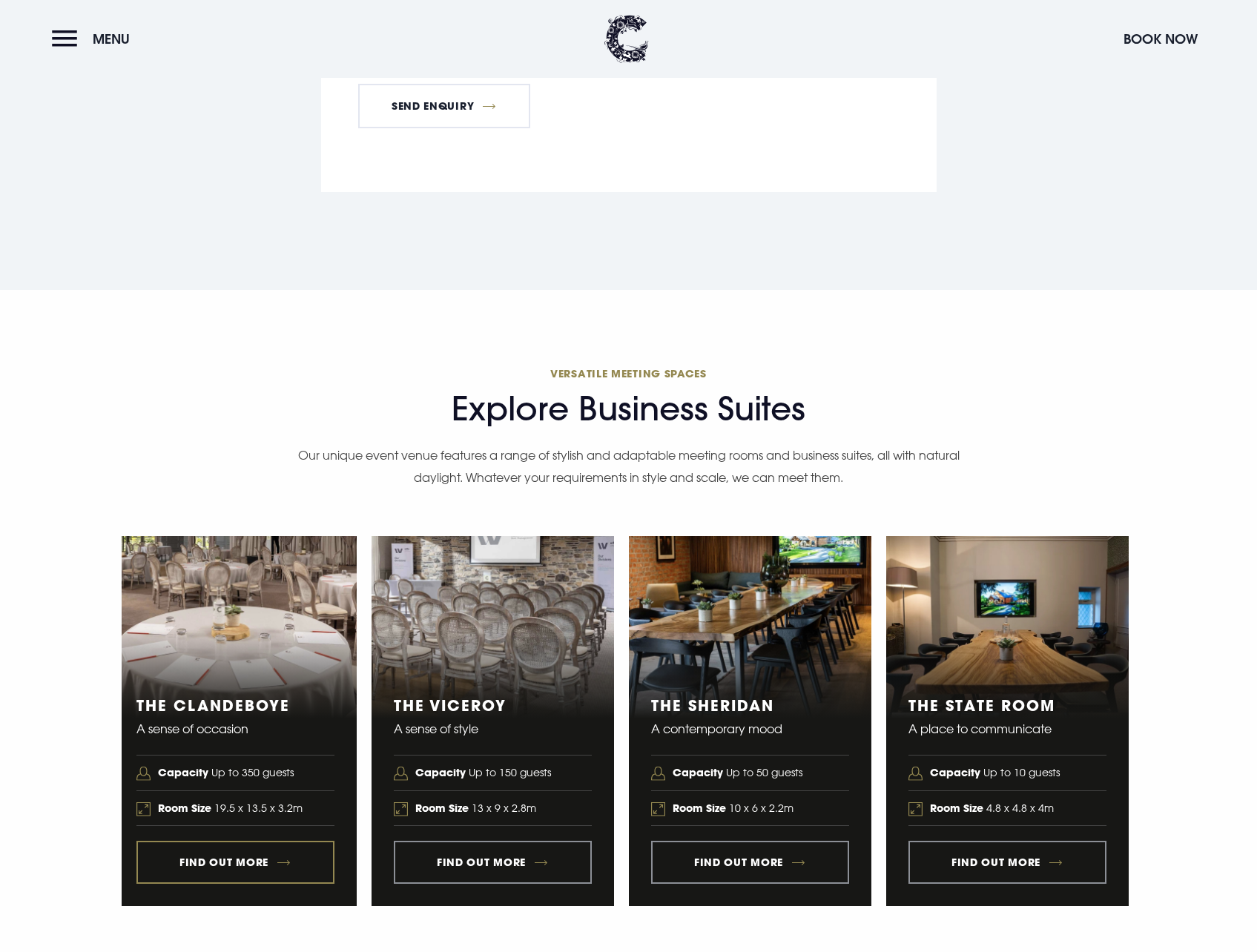
scroll to position [3187, 0]
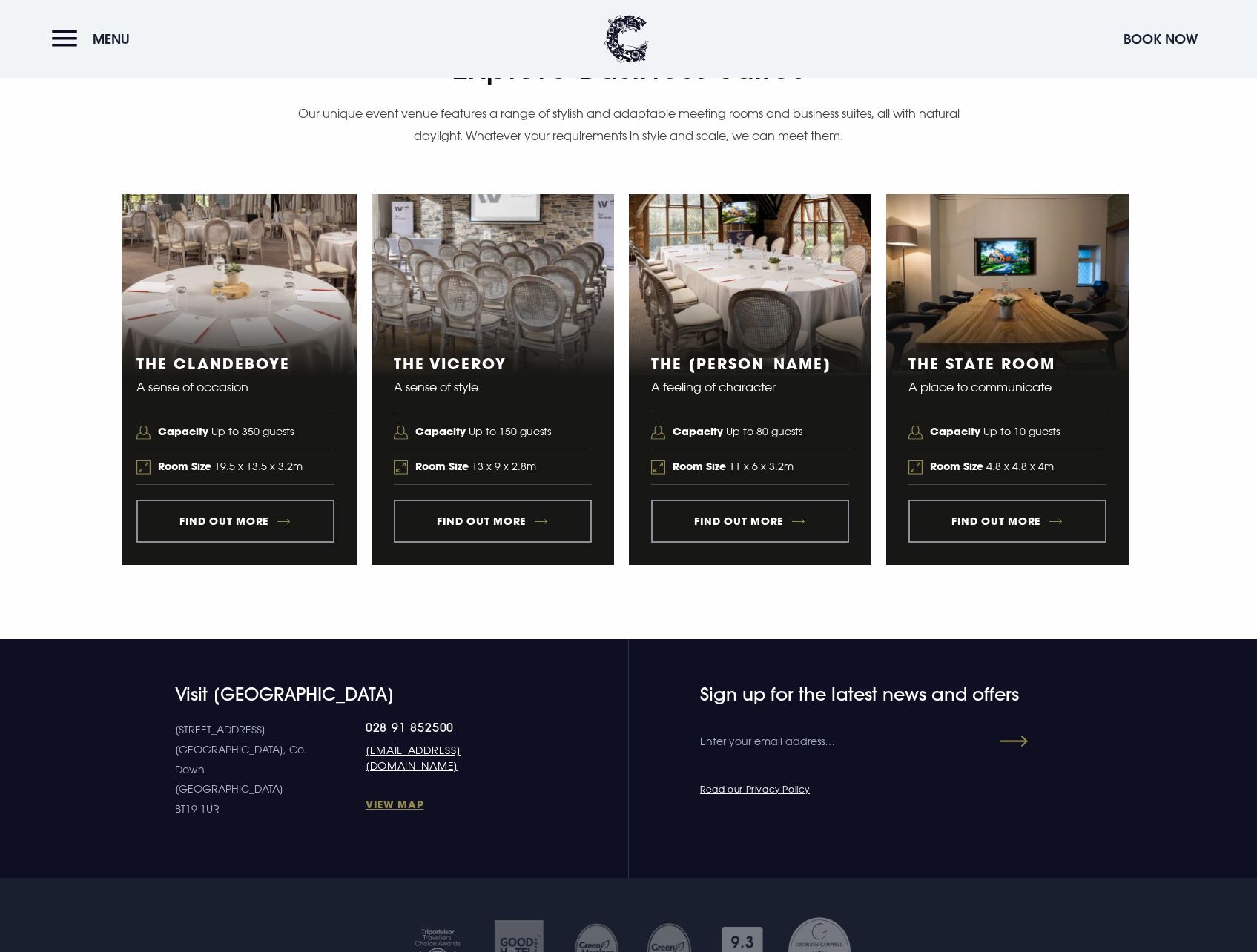
scroll to position [4174, 0]
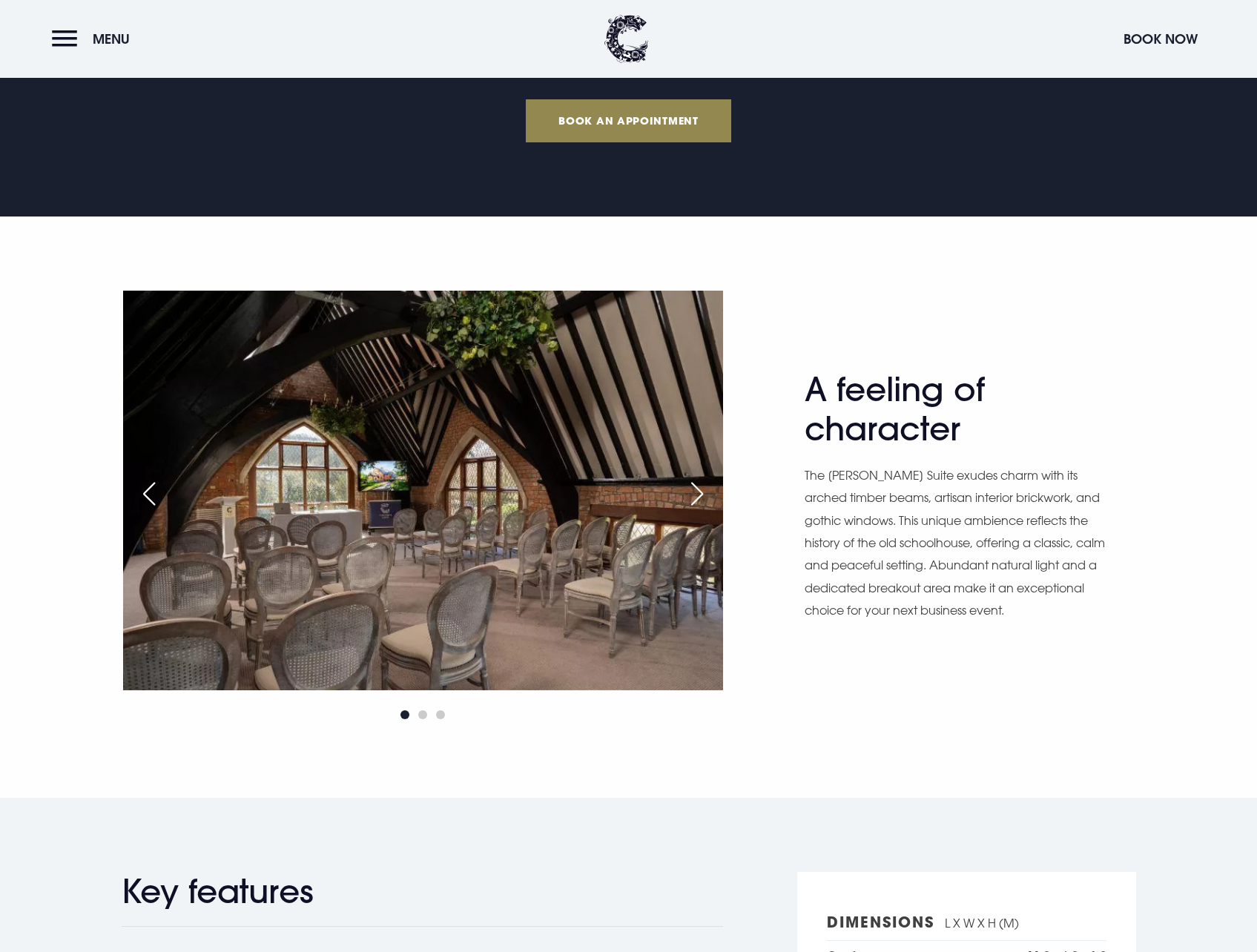
scroll to position [593, 0]
click at [699, 491] on div "Next slide" at bounding box center [697, 493] width 37 height 33
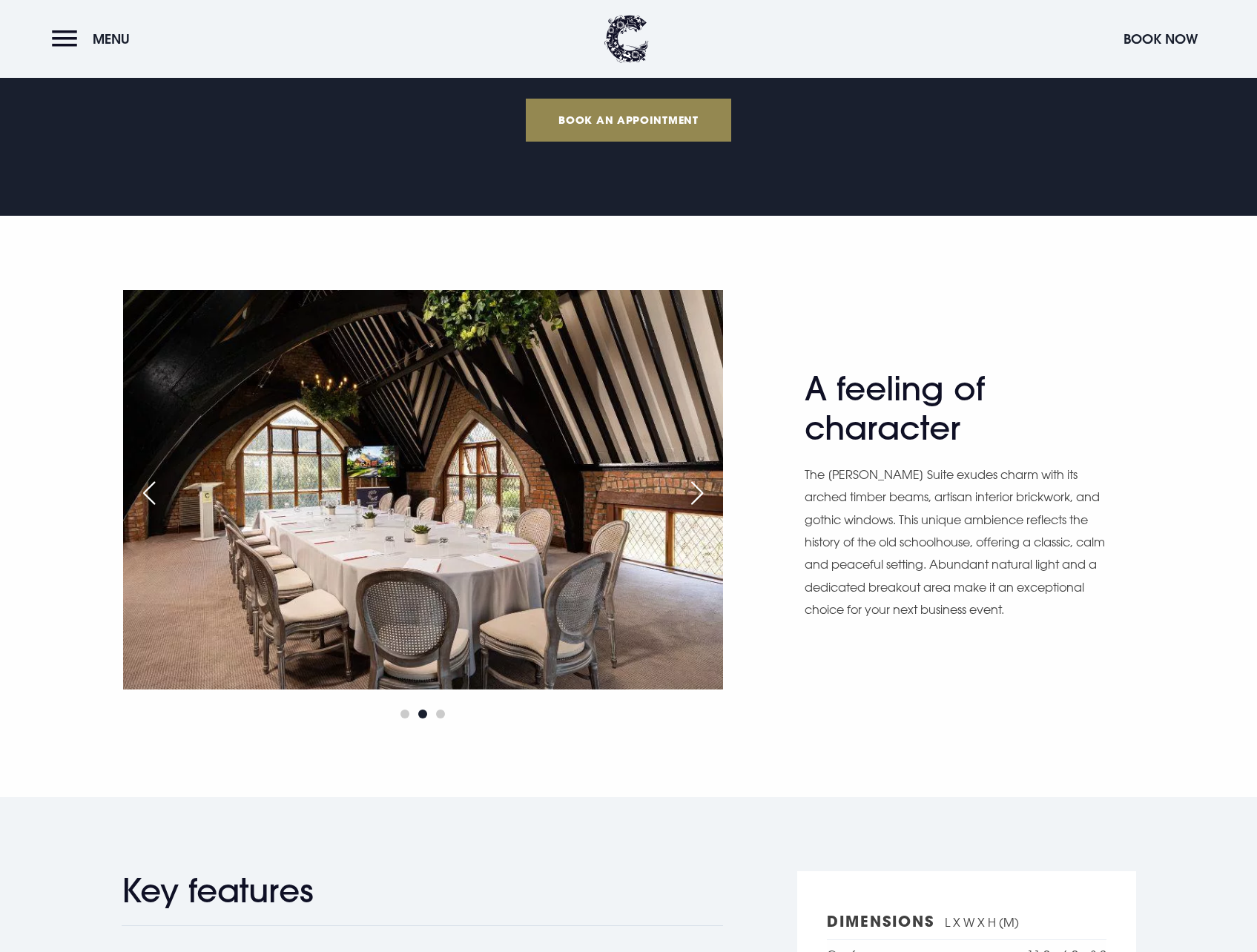
click at [699, 491] on div "Next slide" at bounding box center [697, 493] width 37 height 33
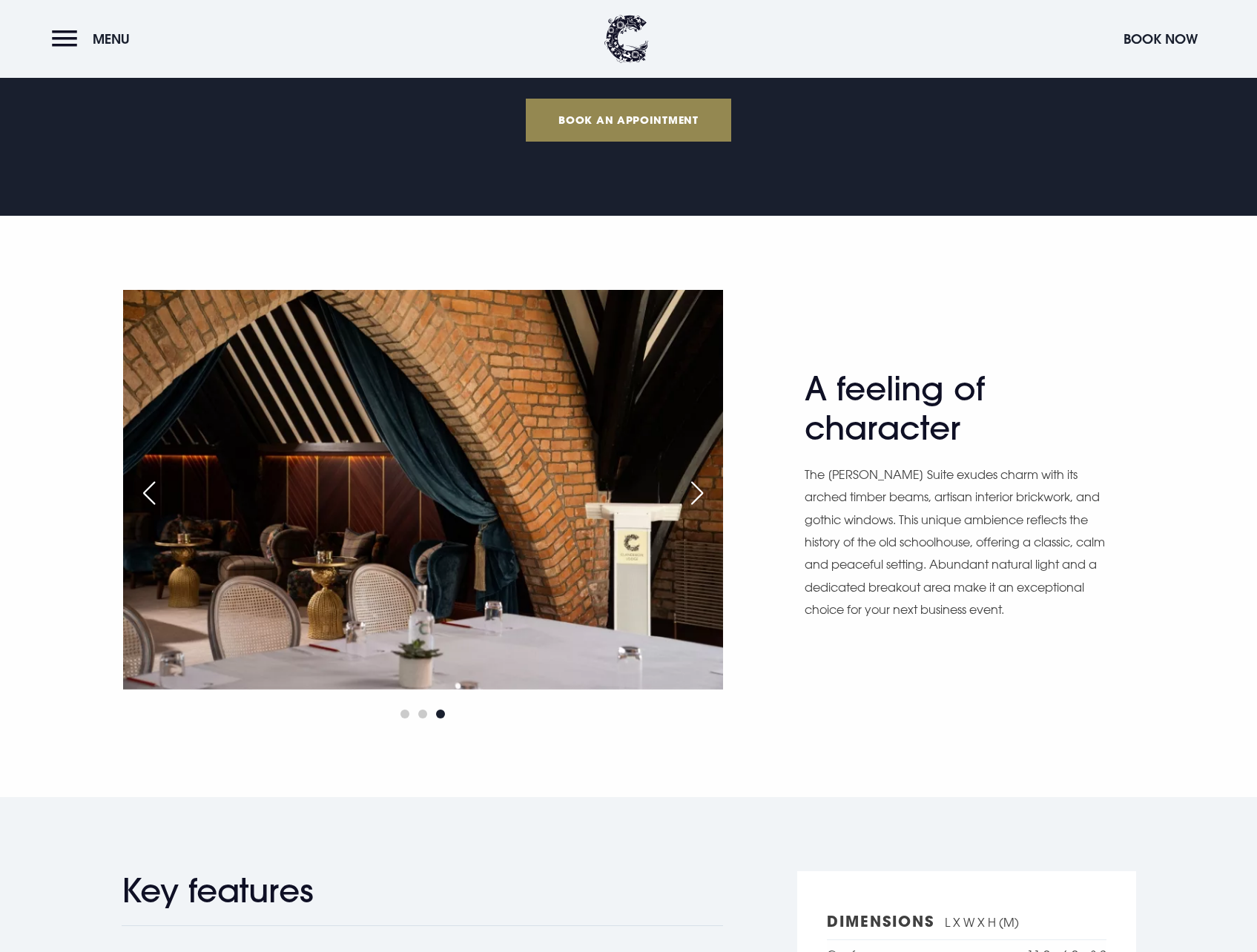
click at [699, 491] on div "Next slide" at bounding box center [697, 493] width 37 height 33
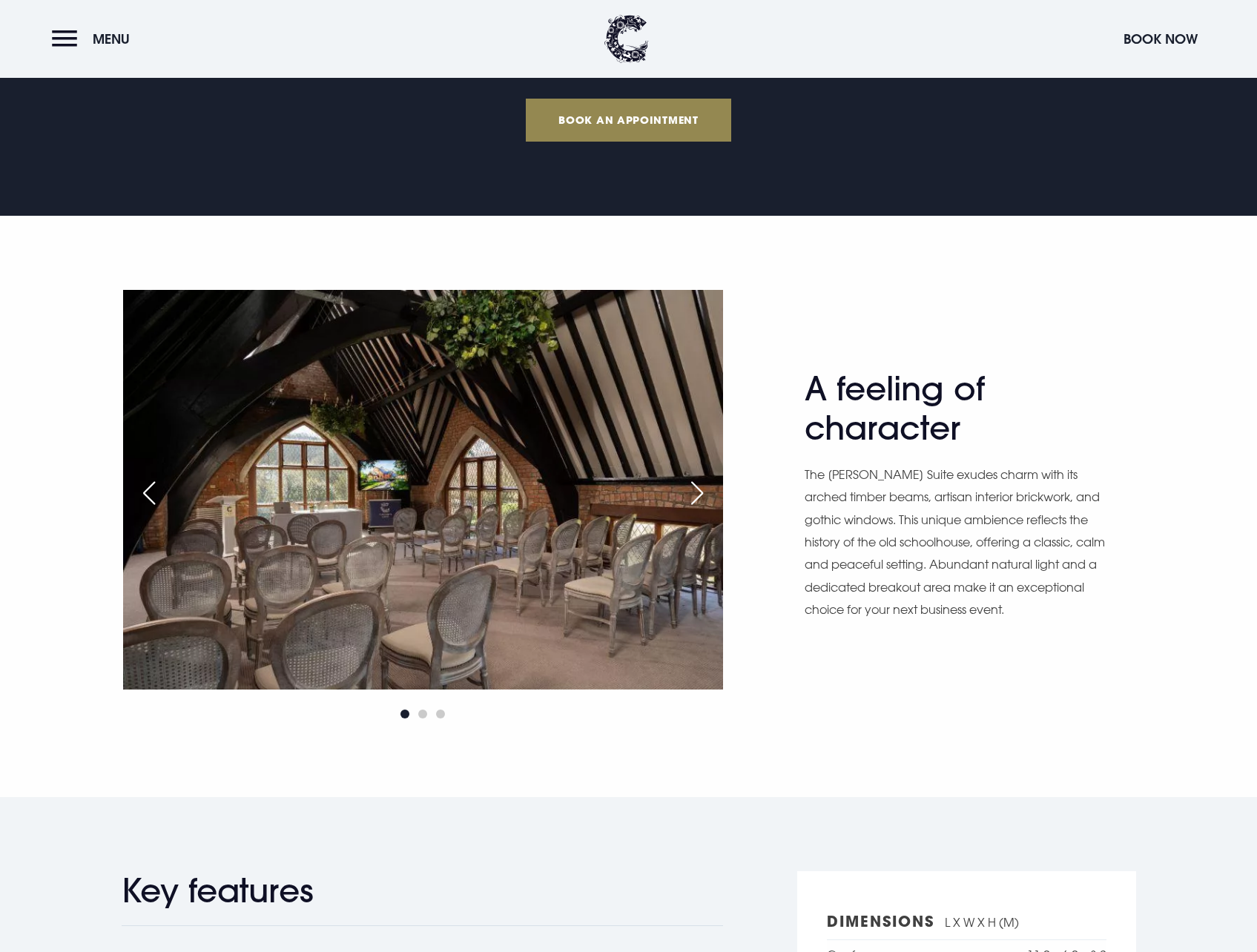
click at [699, 491] on div "Next slide" at bounding box center [697, 493] width 37 height 33
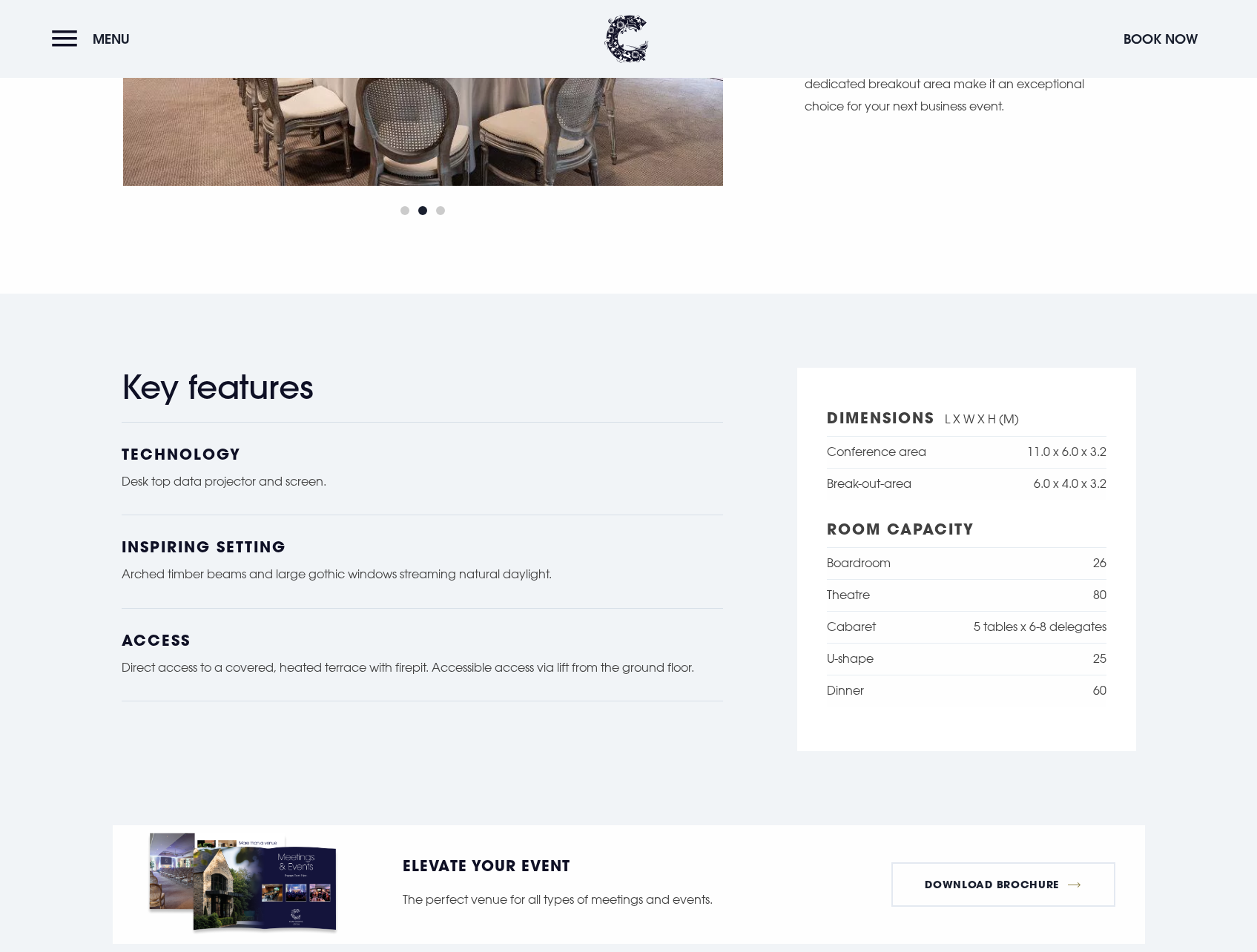
scroll to position [1334, 0]
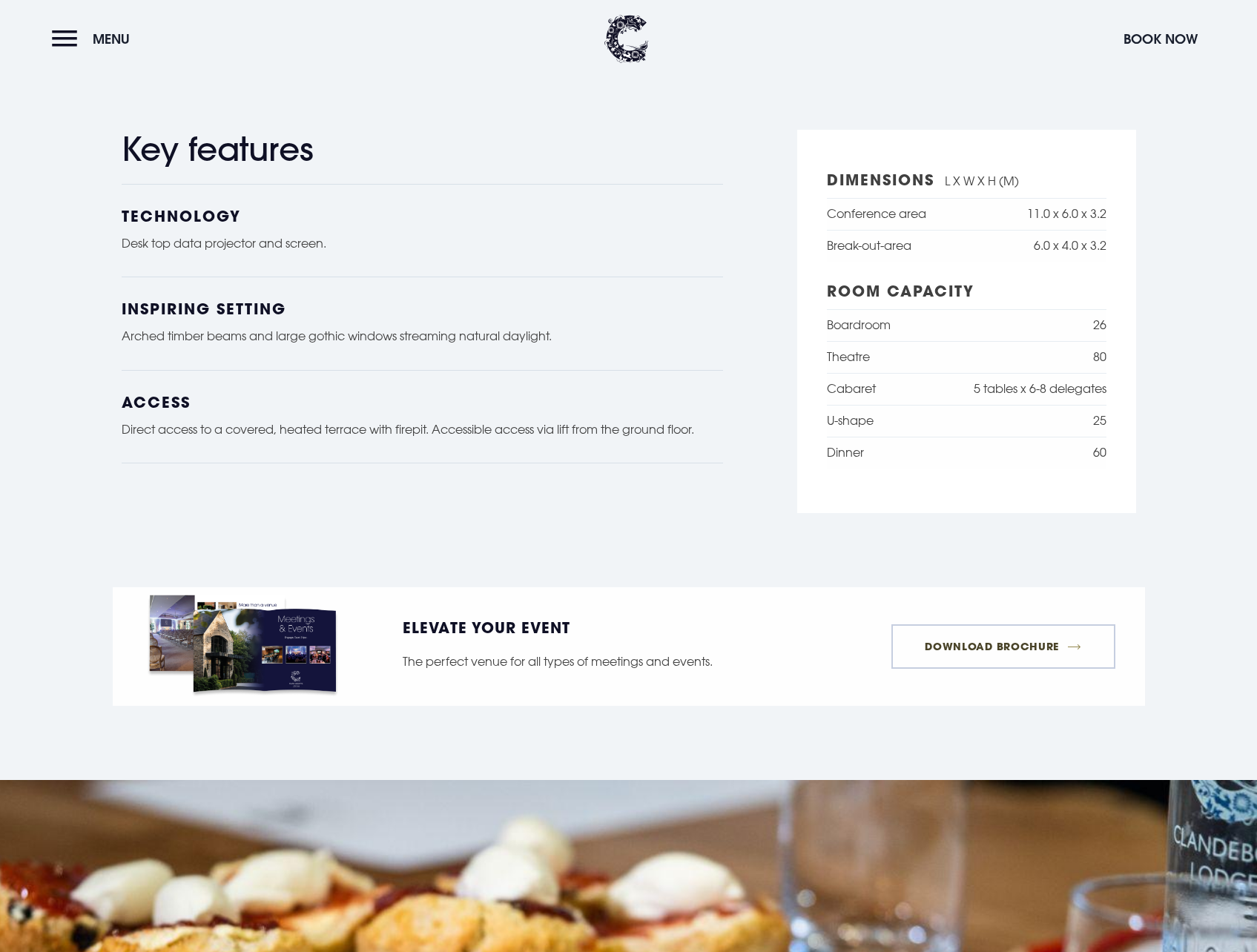
click at [936, 647] on link "Download Brochure" at bounding box center [1003, 646] width 224 height 45
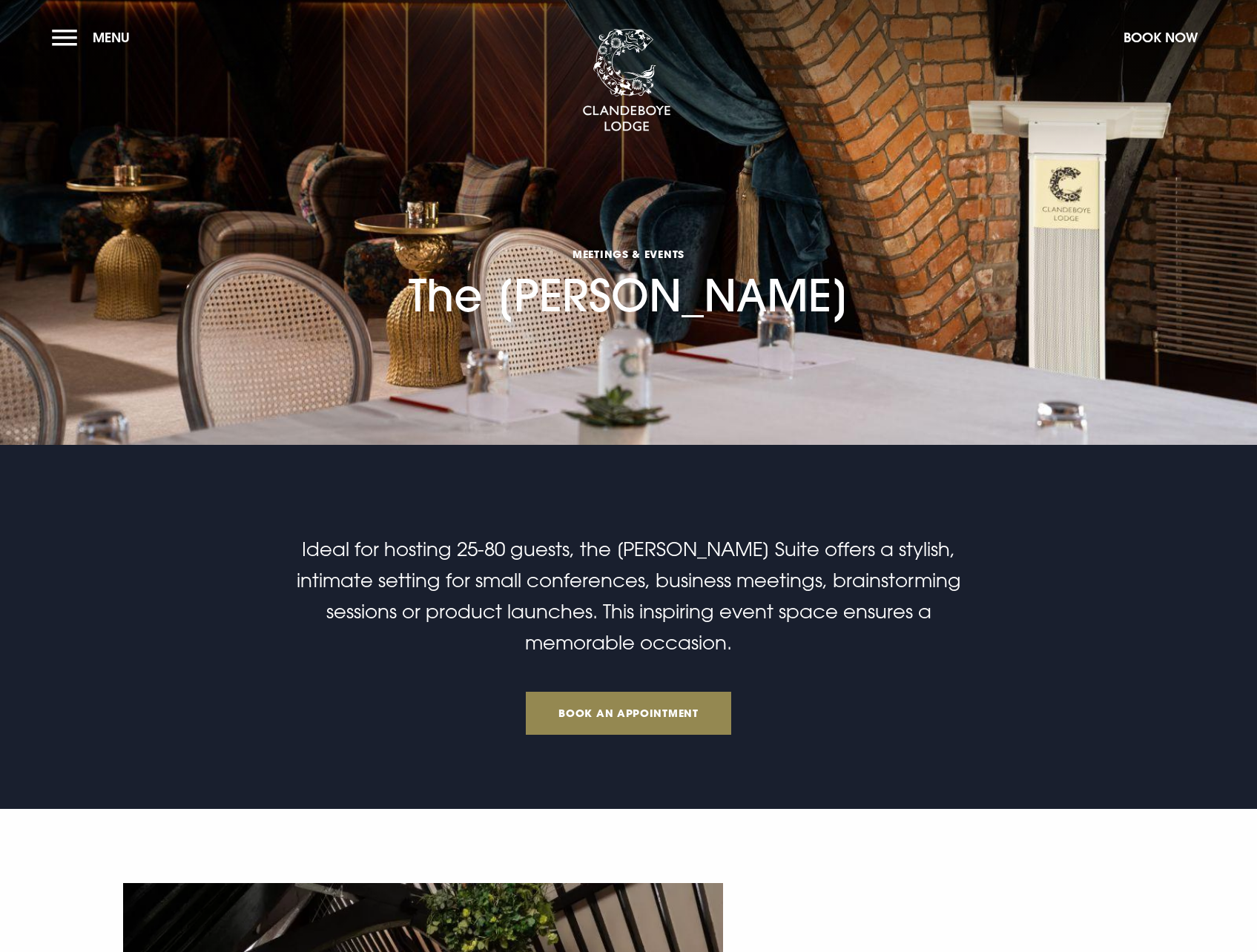
click at [40, 29] on section "Meetings & Events The [GEOGRAPHIC_DATA]" at bounding box center [628, 222] width 1257 height 445
click at [67, 31] on button "Menu" at bounding box center [94, 37] width 85 height 32
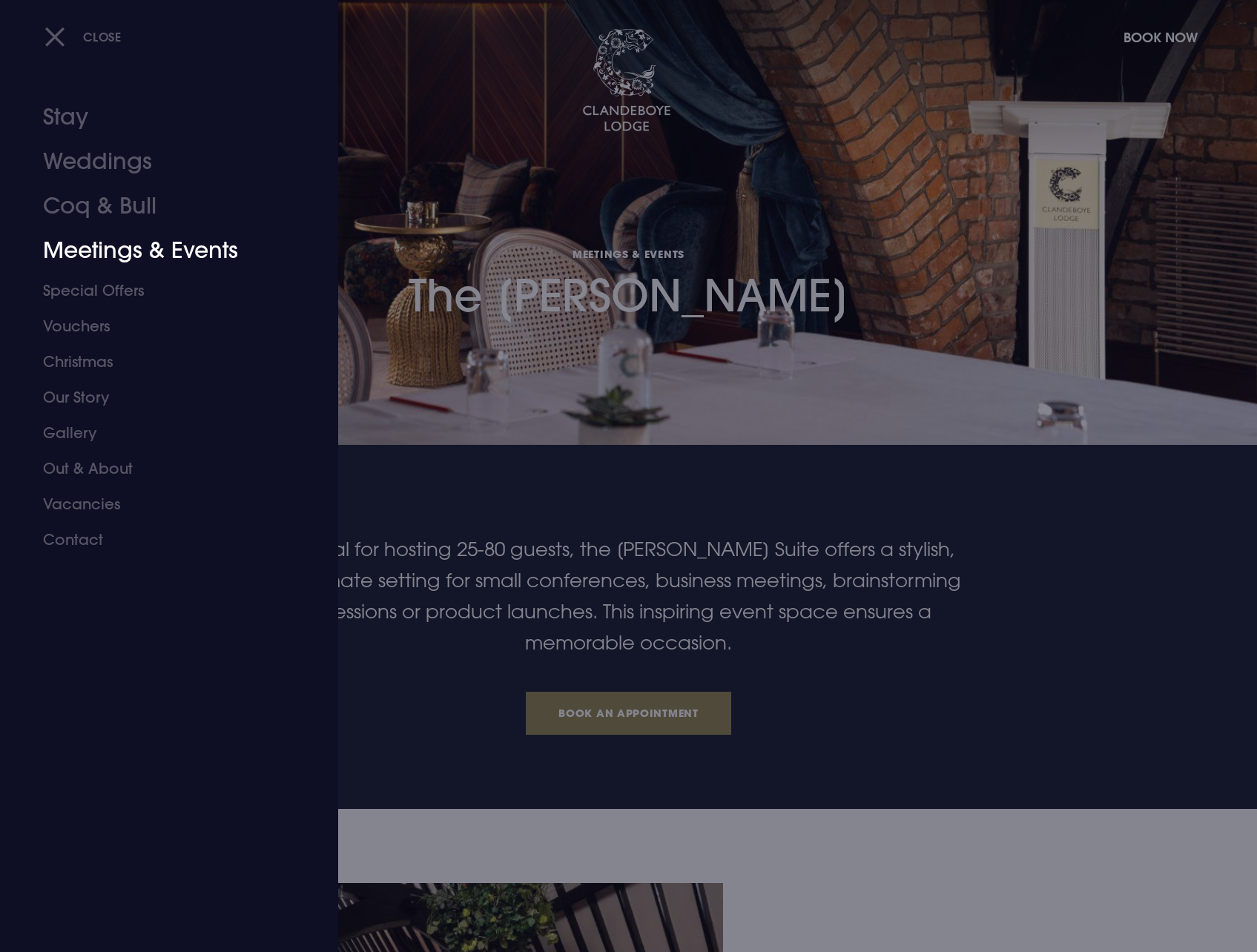
click at [93, 254] on link "Meetings & Events" at bounding box center [160, 250] width 234 height 45
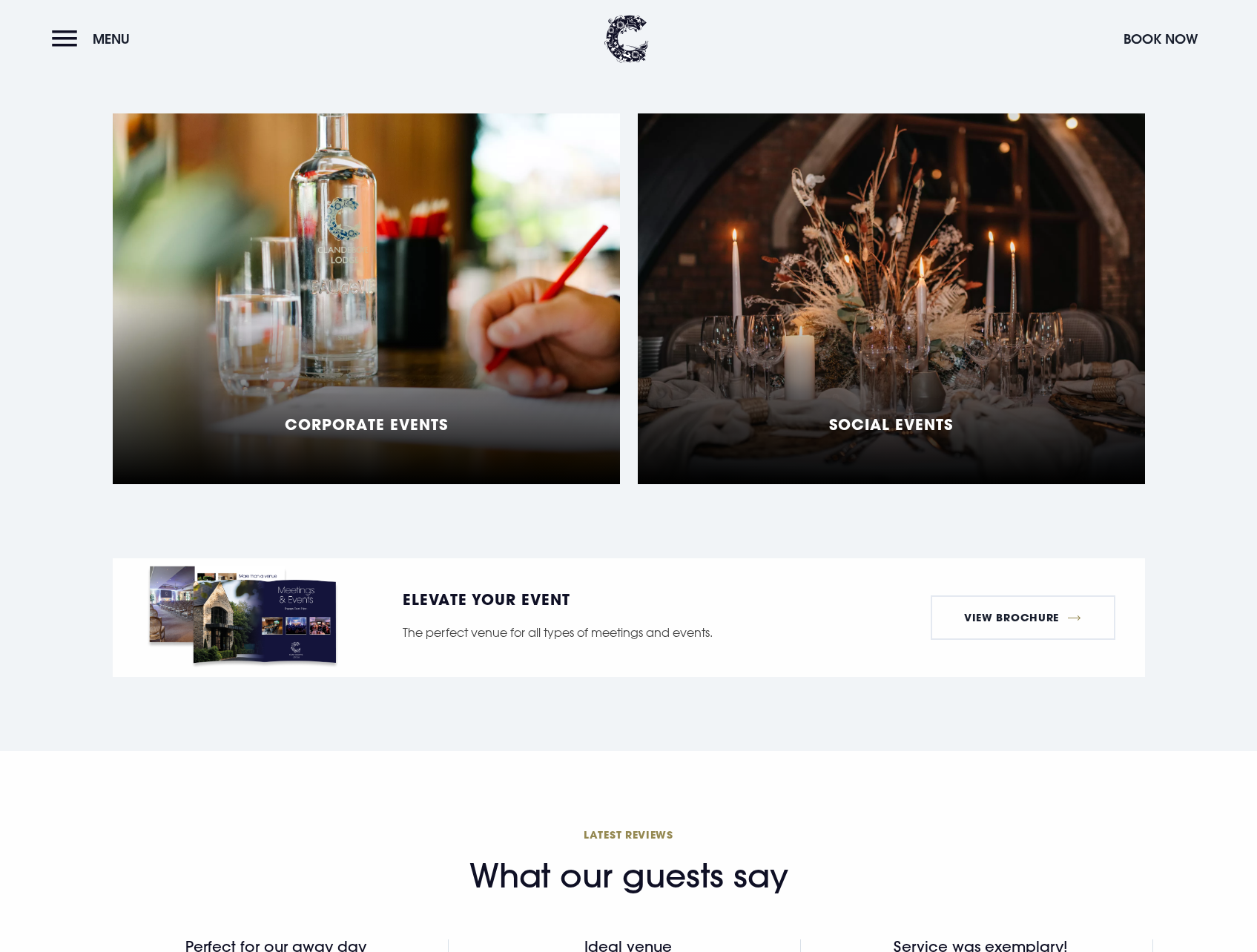
scroll to position [1186, 0]
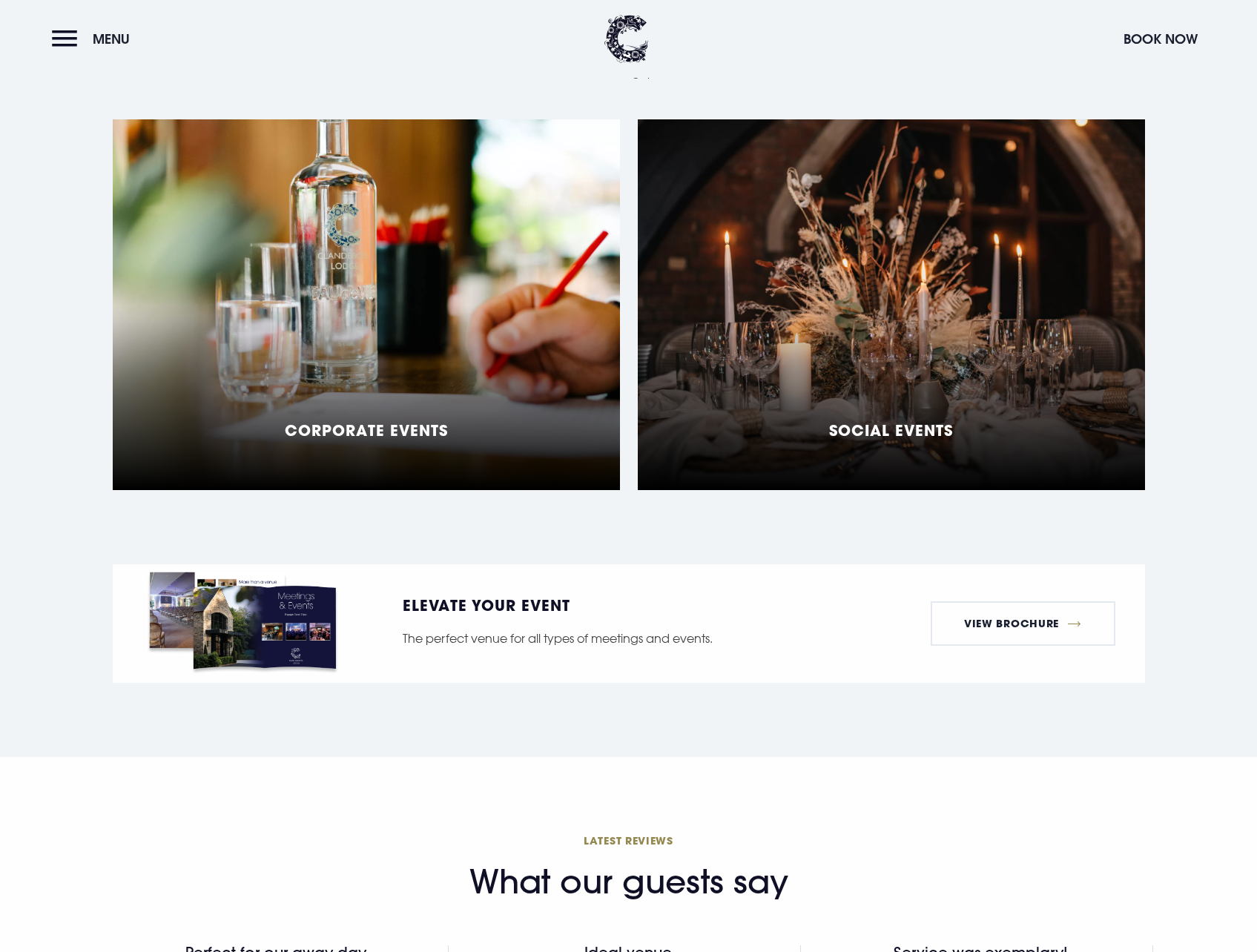
click at [980, 364] on div "Social Events" at bounding box center [891, 305] width 507 height 371
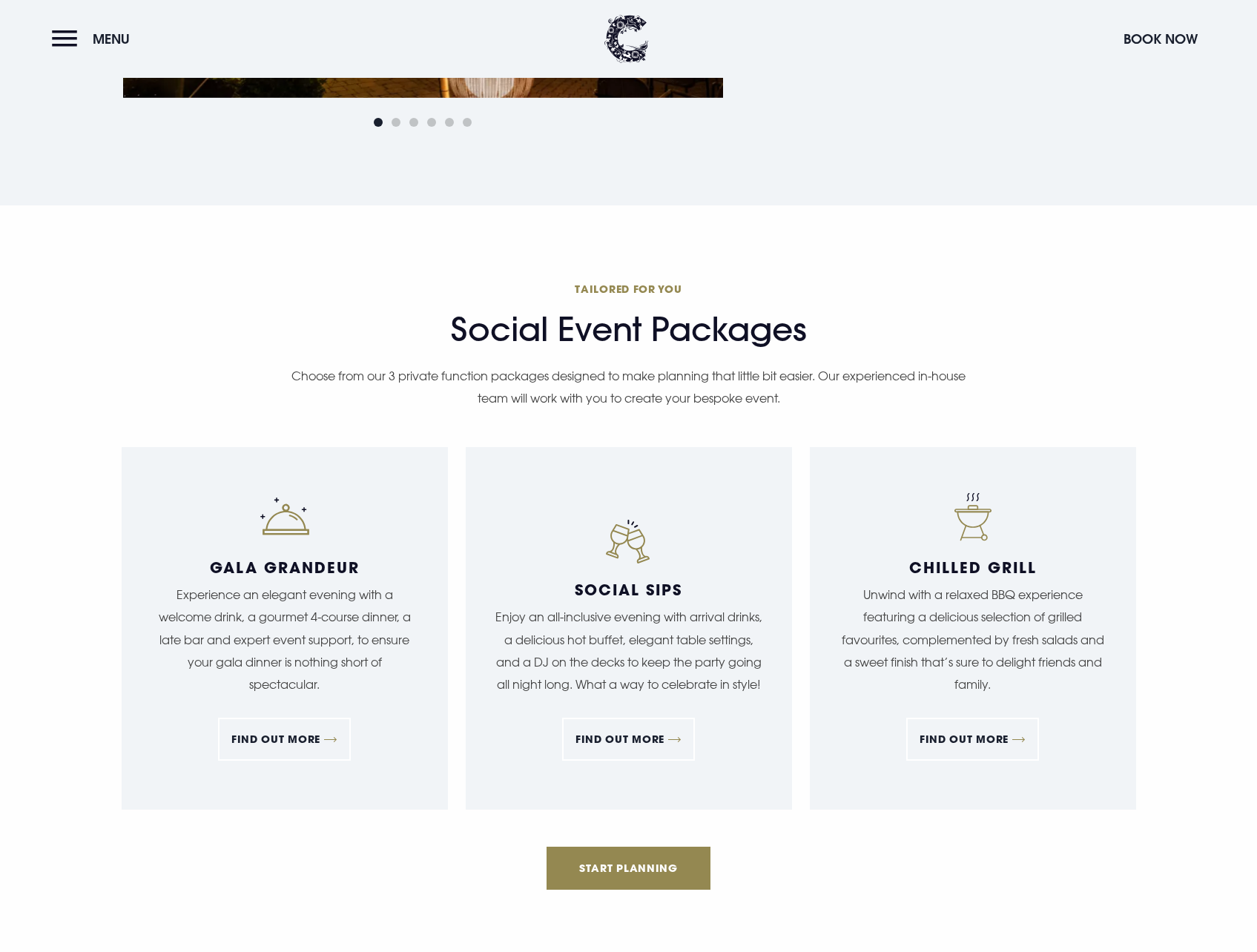
scroll to position [1483, 0]
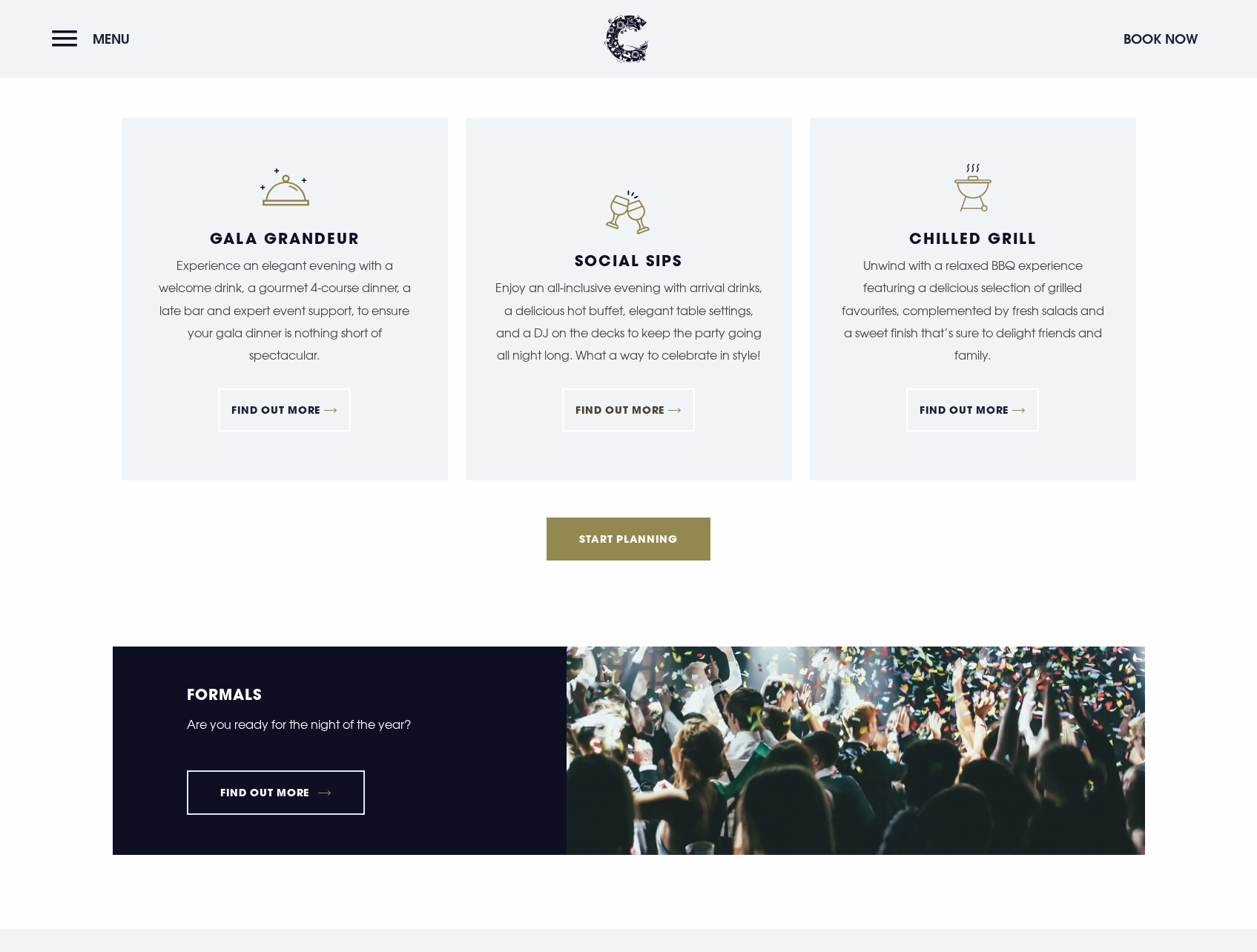
click at [638, 401] on link "FIND OUT MORE" at bounding box center [628, 410] width 133 height 43
click at [940, 417] on link "FIND OUT MORE" at bounding box center [972, 410] width 133 height 43
click at [296, 402] on link "FIND OUT MORE" at bounding box center [284, 410] width 133 height 43
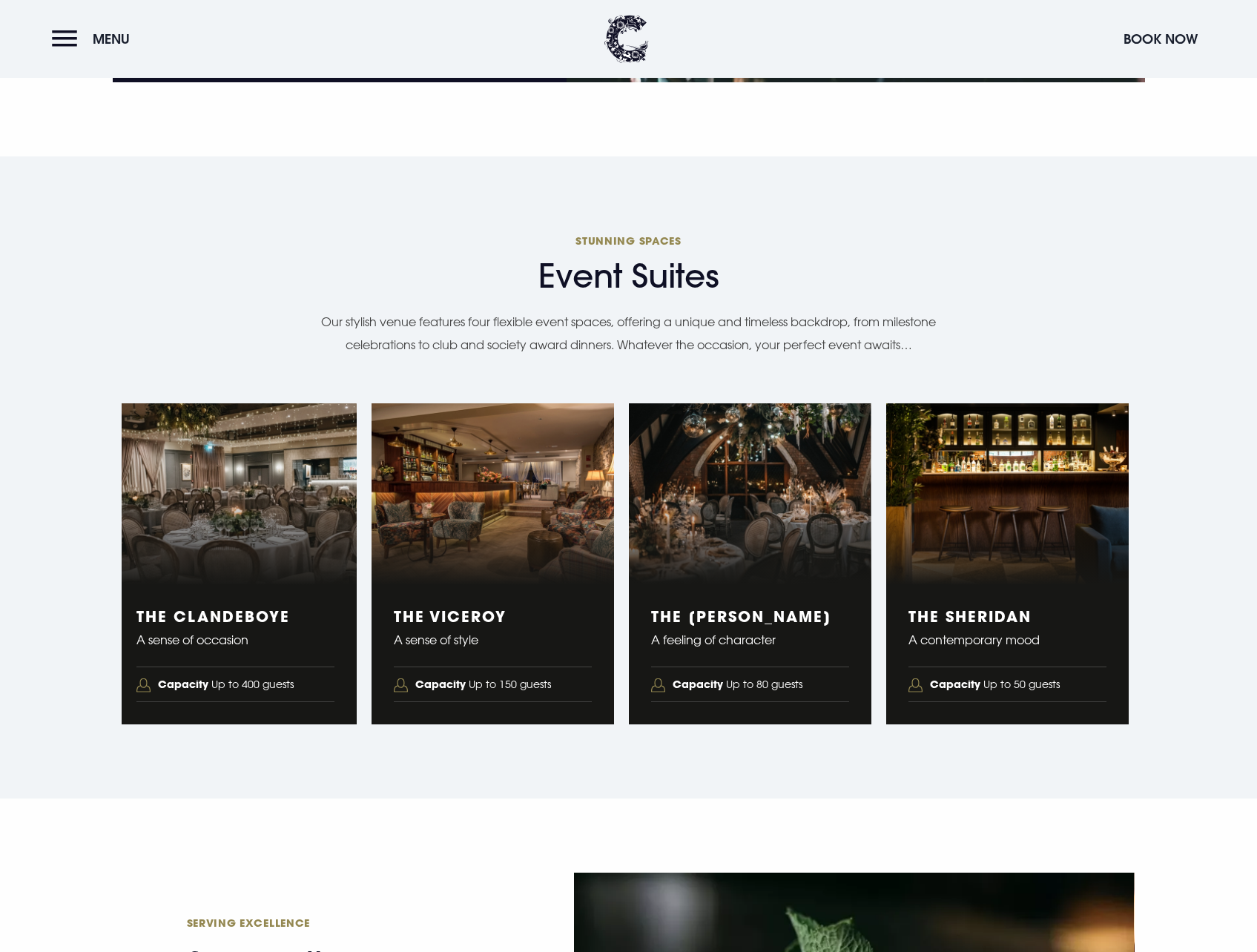
scroll to position [2298, 0]
